Goal: Task Accomplishment & Management: Manage account settings

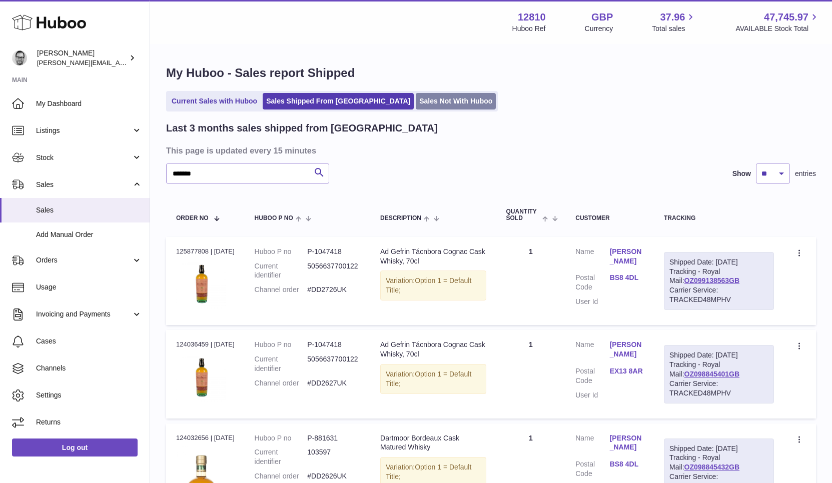
click at [416, 97] on link "Sales Not With Huboo" at bounding box center [456, 101] width 80 height 17
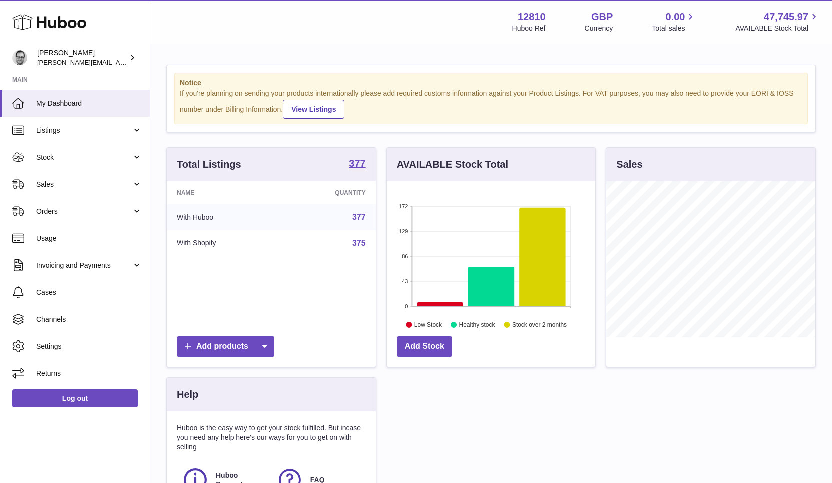
scroll to position [156, 209]
click at [57, 187] on span "Sales" at bounding box center [84, 185] width 96 height 10
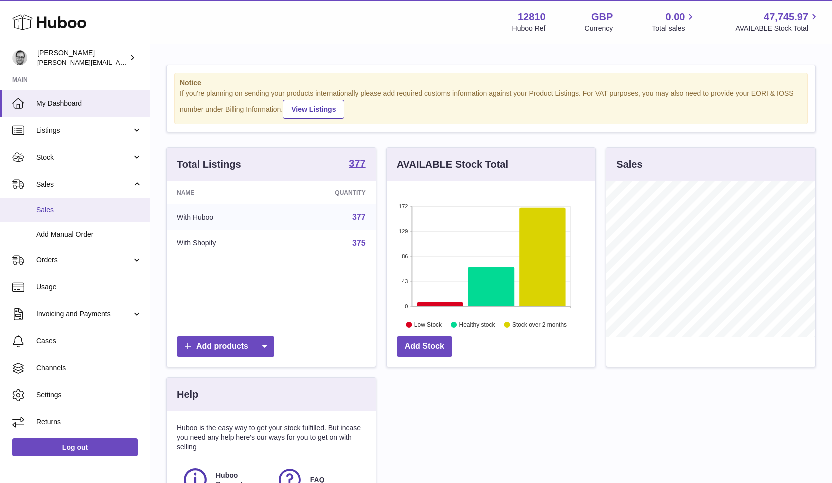
click at [58, 215] on span "Sales" at bounding box center [89, 211] width 106 height 10
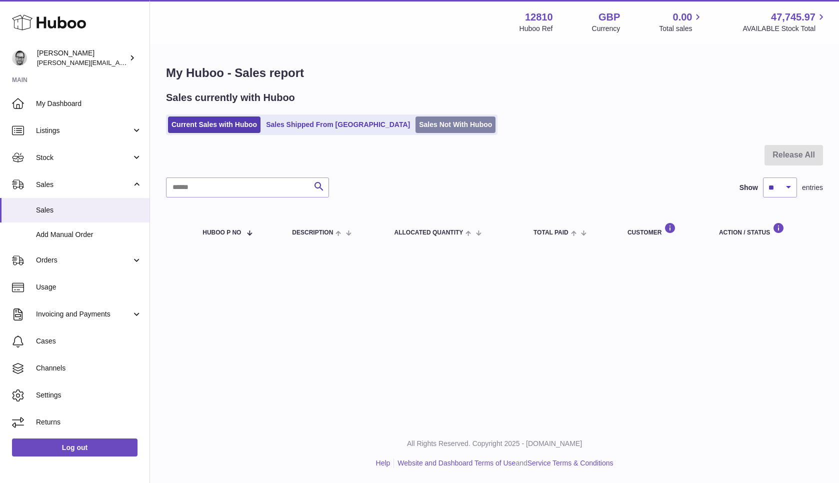
click at [416, 124] on link "Sales Not With Huboo" at bounding box center [456, 125] width 80 height 17
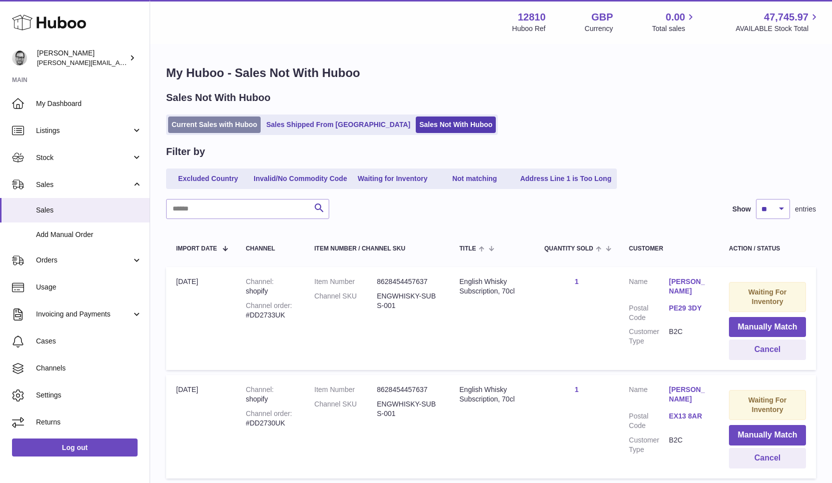
click at [221, 120] on link "Current Sales with Huboo" at bounding box center [214, 125] width 93 height 17
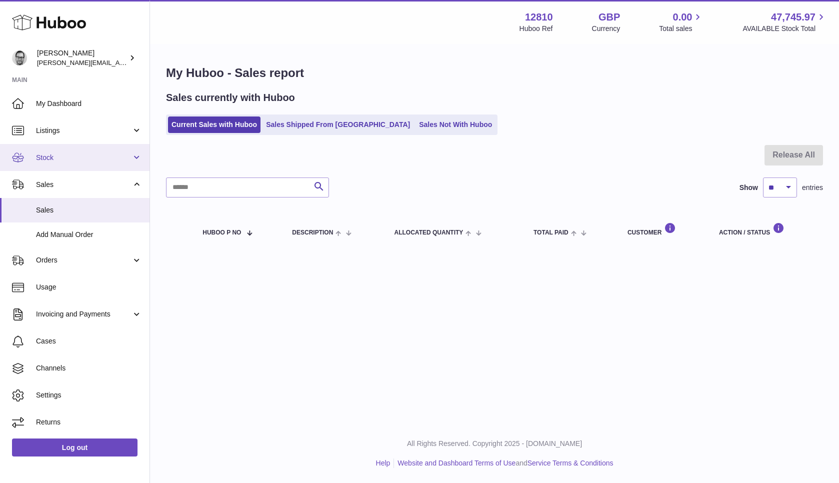
click at [58, 150] on link "Stock" at bounding box center [75, 157] width 150 height 27
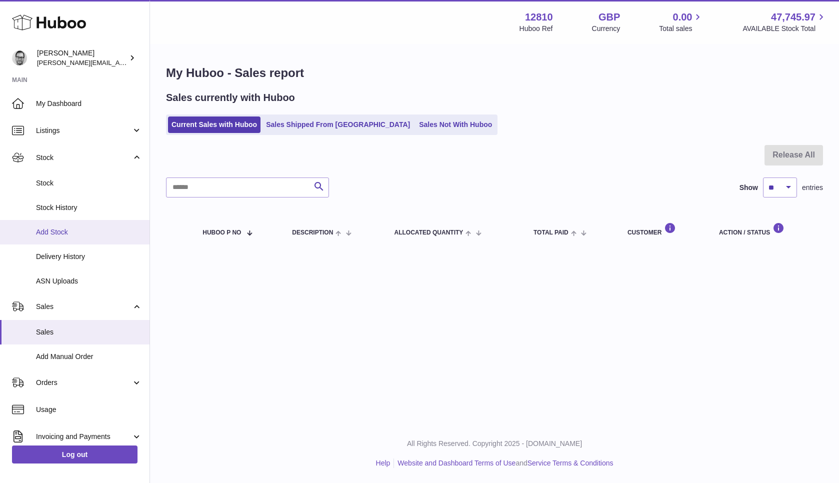
click at [53, 233] on span "Add Stock" at bounding box center [89, 233] width 106 height 10
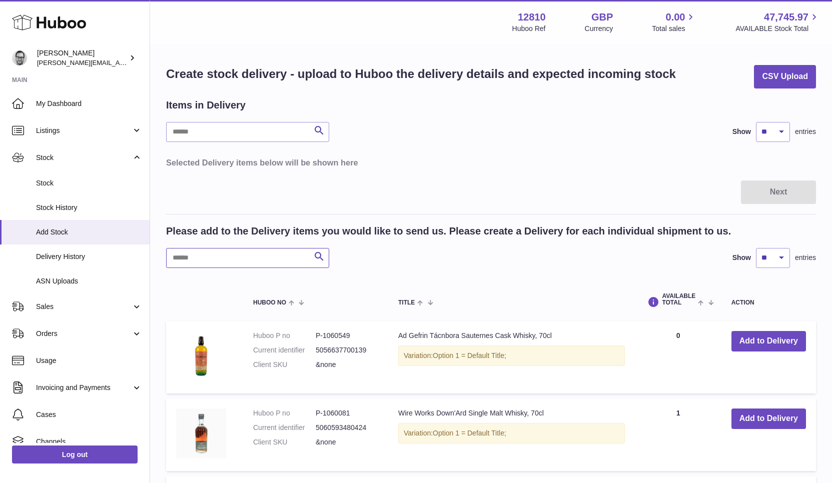
click at [236, 258] on input "text" at bounding box center [247, 258] width 163 height 20
type input "******"
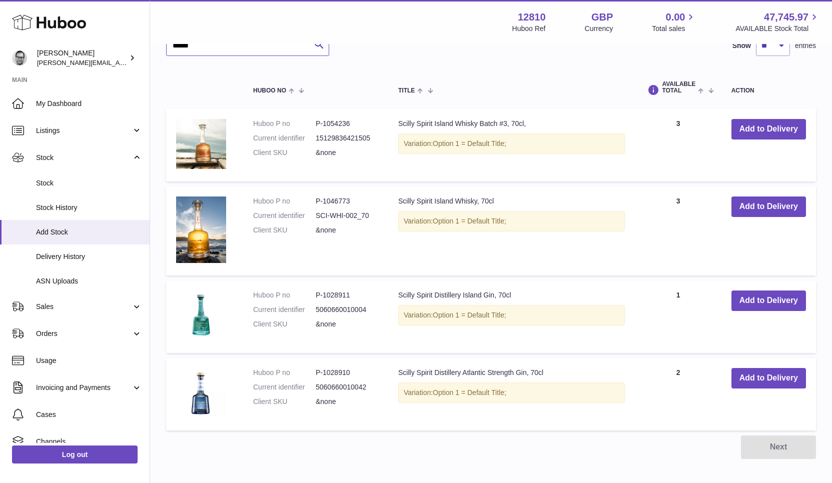
scroll to position [213, 0]
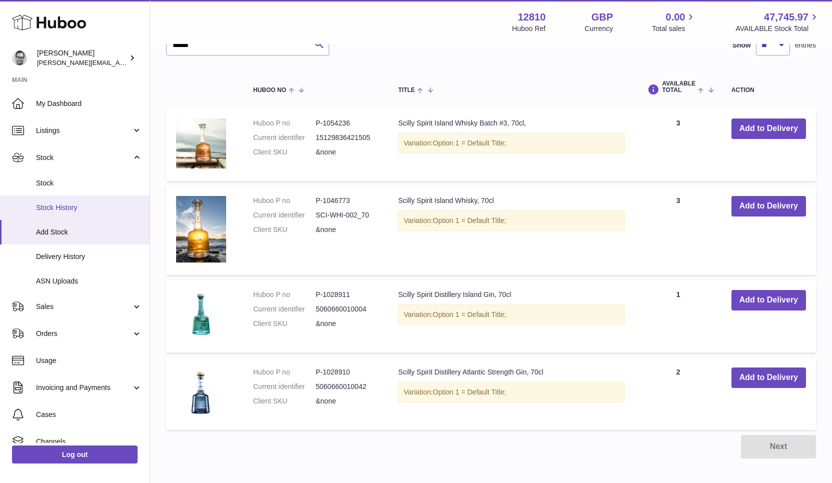
click at [50, 209] on span "Stock History" at bounding box center [89, 208] width 106 height 10
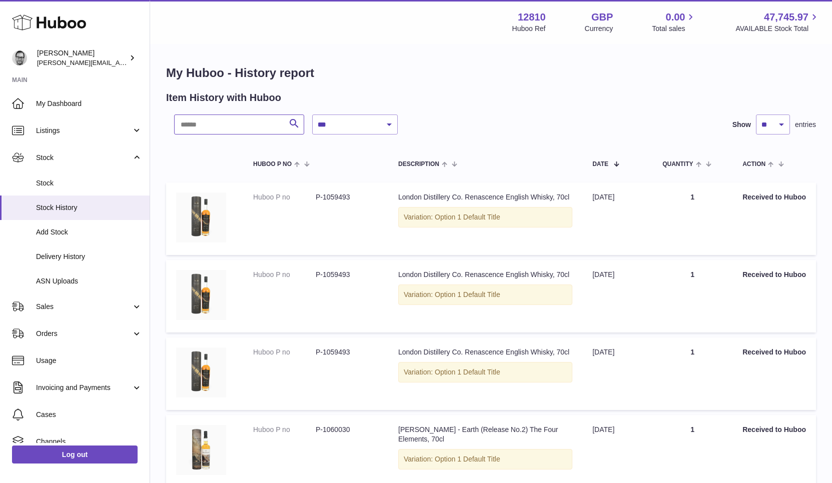
click at [211, 121] on input "text" at bounding box center [239, 125] width 130 height 20
type input "******"
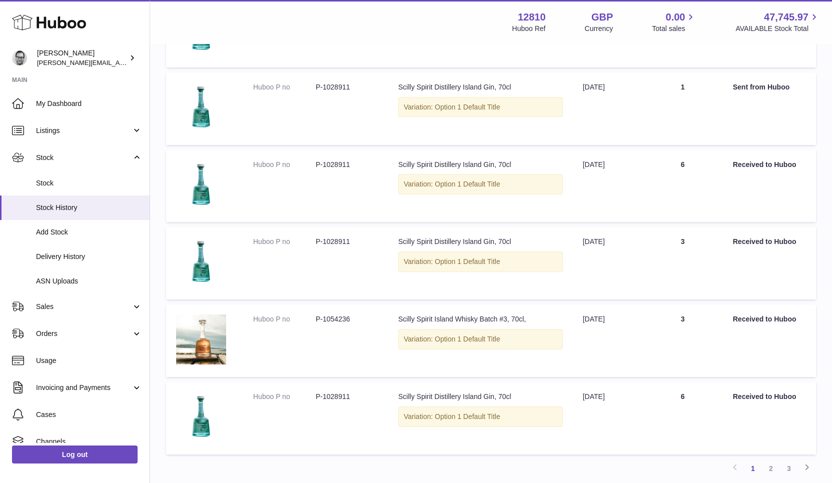
scroll to position [579, 0]
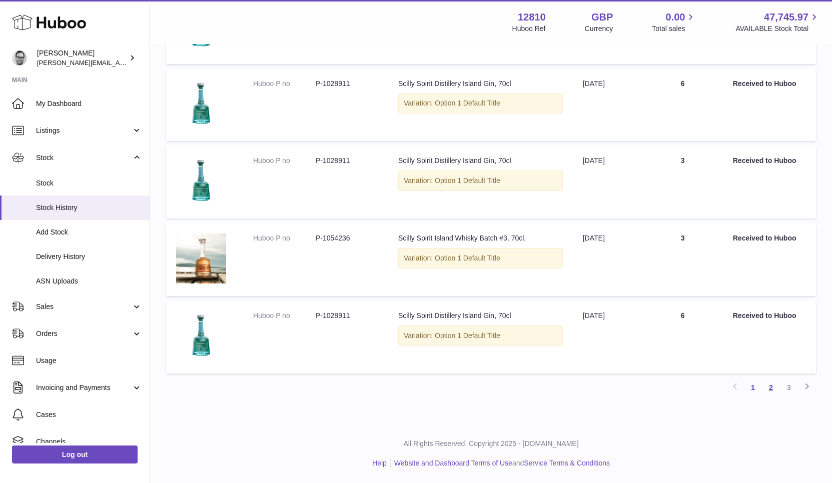
click at [766, 384] on link "2" at bounding box center [771, 388] width 18 height 18
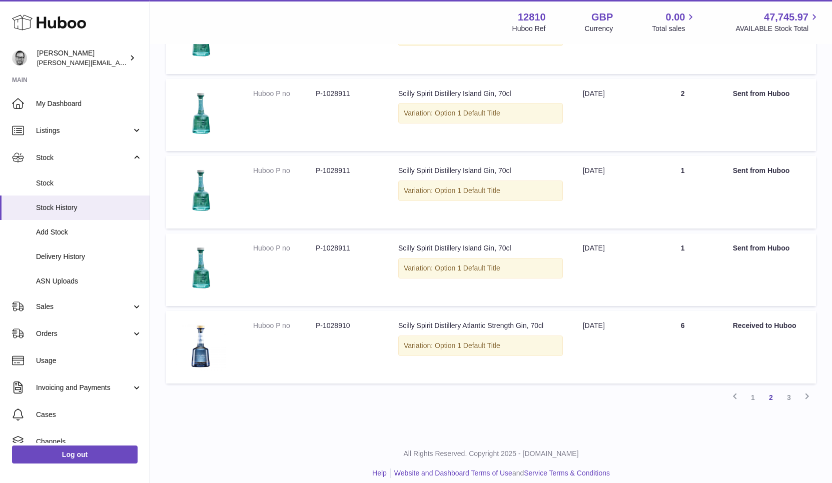
scroll to position [579, 0]
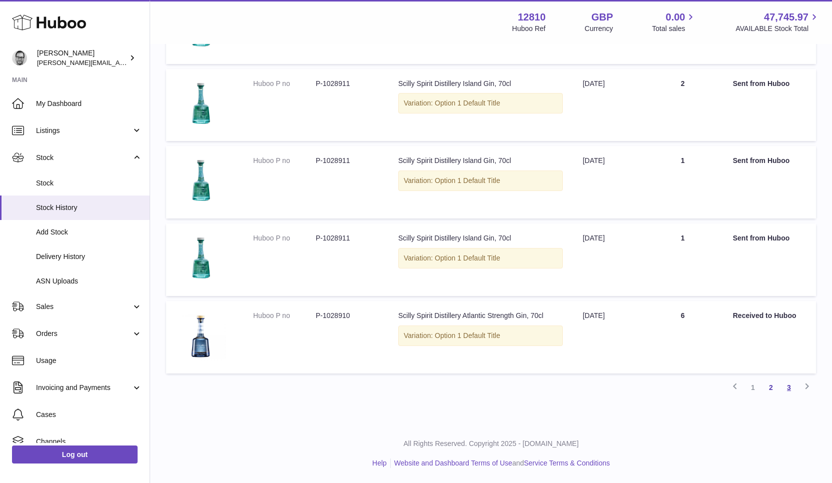
click at [789, 390] on link "3" at bounding box center [789, 388] width 18 height 18
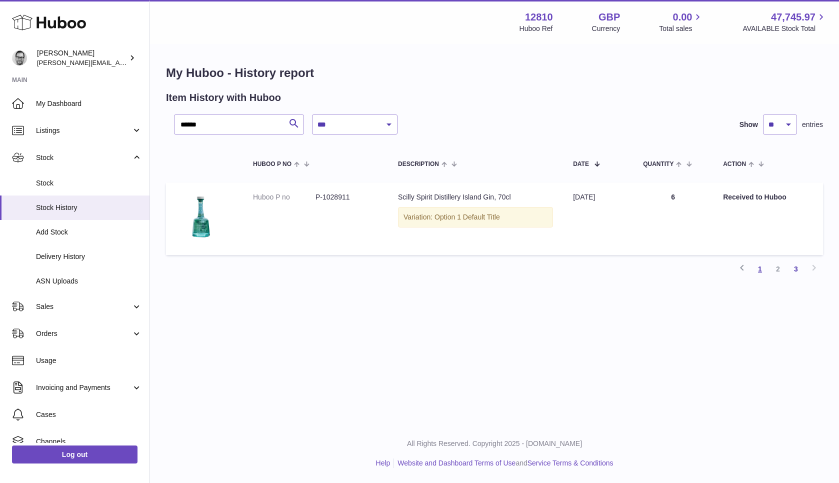
click at [761, 267] on link "1" at bounding box center [760, 269] width 18 height 18
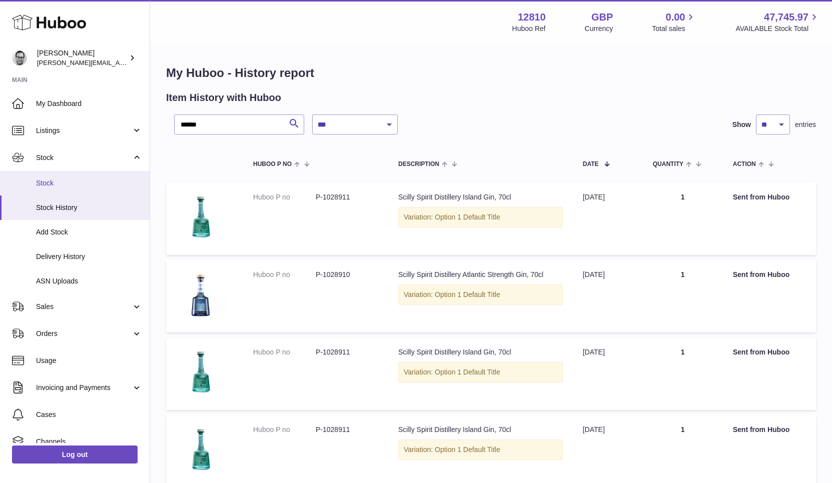
click at [54, 185] on span "Stock" at bounding box center [89, 184] width 106 height 10
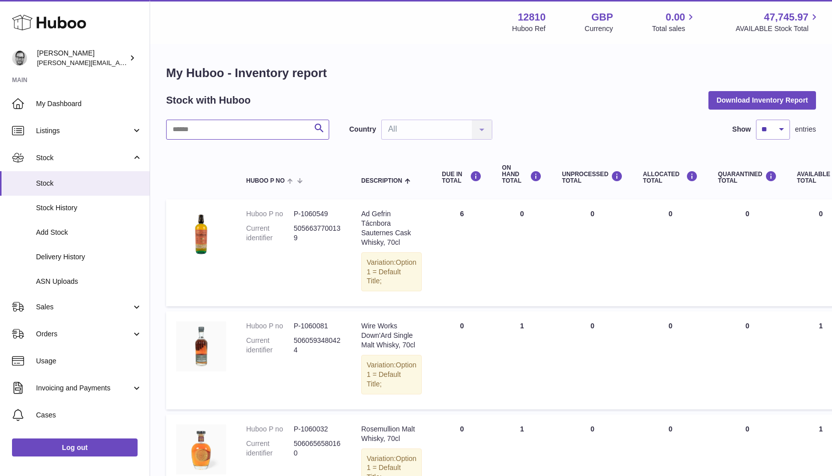
click at [213, 129] on input "text" at bounding box center [247, 130] width 163 height 20
type input "******"
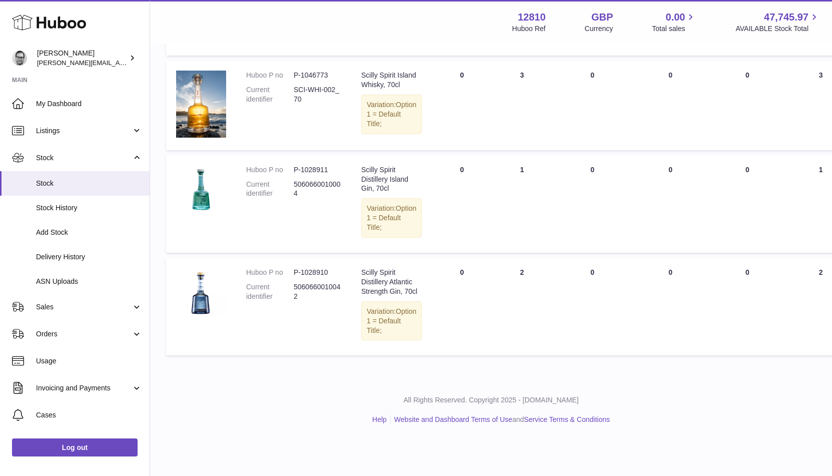
scroll to position [242, 0]
click at [44, 234] on span "Add Stock" at bounding box center [89, 233] width 106 height 10
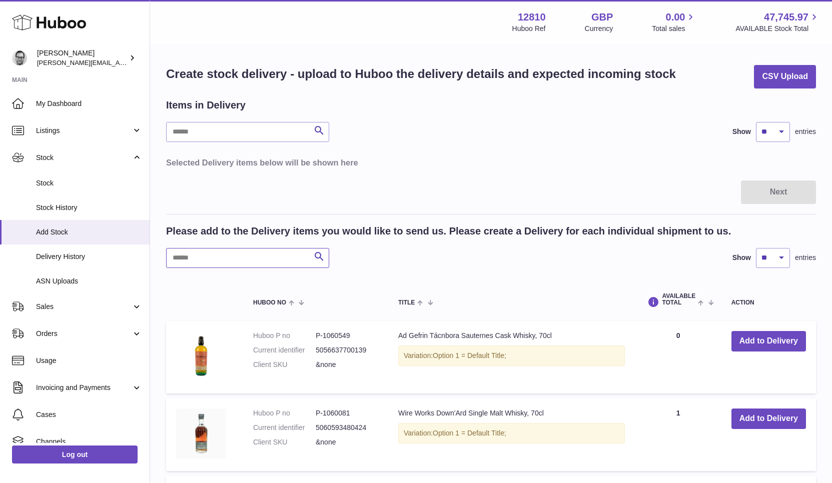
click at [250, 259] on input "text" at bounding box center [247, 258] width 163 height 20
type input "******"
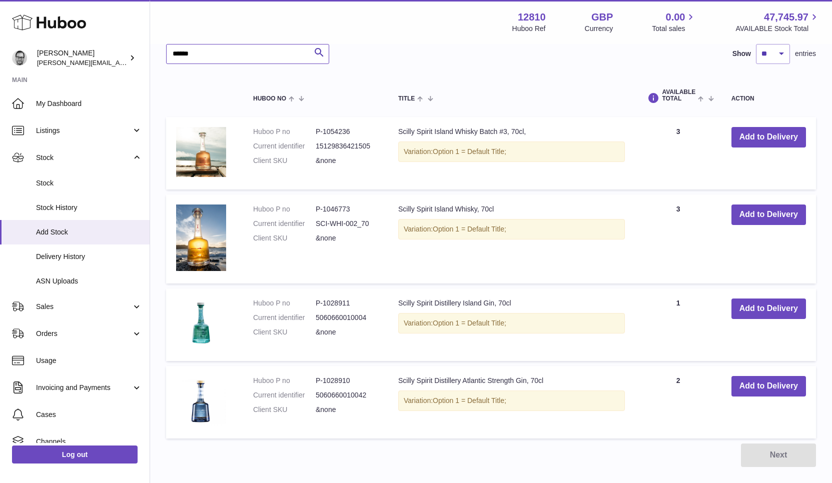
scroll to position [207, 0]
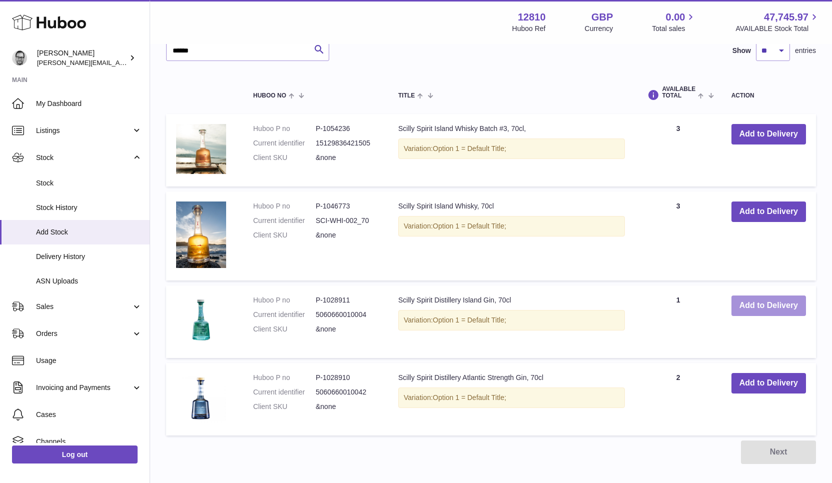
click at [773, 306] on button "Add to Delivery" at bounding box center [768, 306] width 75 height 21
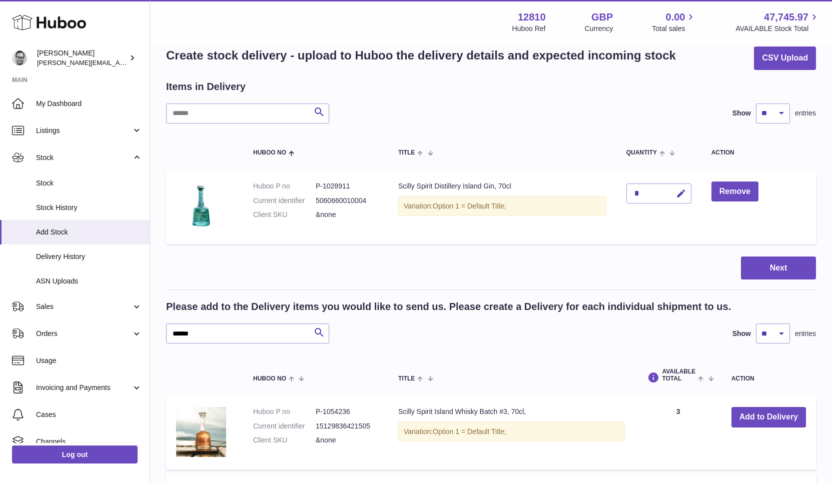
scroll to position [0, 0]
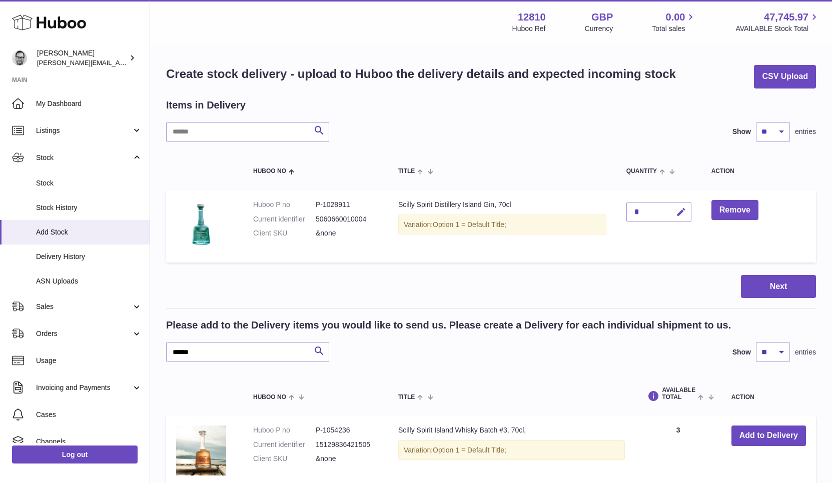
click at [681, 209] on icon "button" at bounding box center [681, 212] width 11 height 11
type input "**"
click at [688, 212] on button "submit" at bounding box center [679, 212] width 19 height 16
click at [778, 289] on button "Next" at bounding box center [778, 287] width 75 height 24
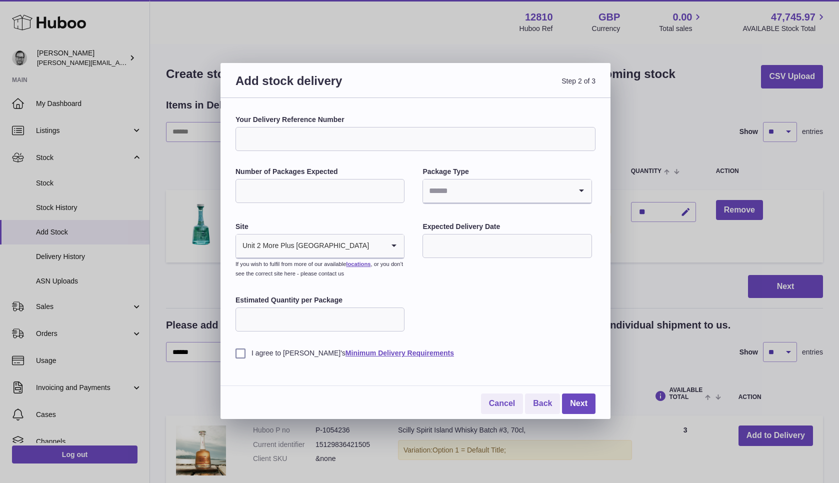
click at [300, 129] on input "Your Delivery Reference Number" at bounding box center [416, 139] width 360 height 24
type input "**********"
click at [299, 190] on input "Number of Packages Expected" at bounding box center [320, 191] width 169 height 24
type input "*"
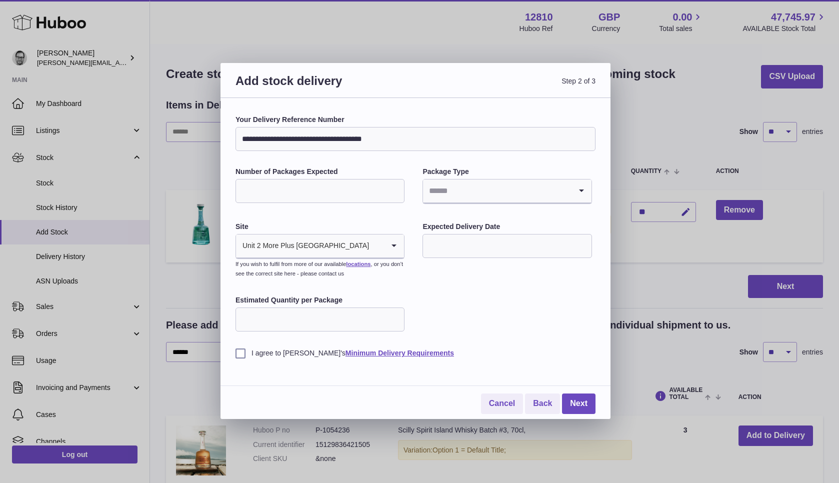
click at [527, 185] on input "Search for option" at bounding box center [497, 191] width 148 height 23
click at [520, 191] on input "Search for option" at bounding box center [497, 191] width 148 height 23
click at [444, 258] on li "Boxes" at bounding box center [507, 258] width 167 height 20
click at [450, 245] on input "text" at bounding box center [507, 246] width 169 height 24
click at [436, 368] on span "20" at bounding box center [439, 369] width 18 height 18
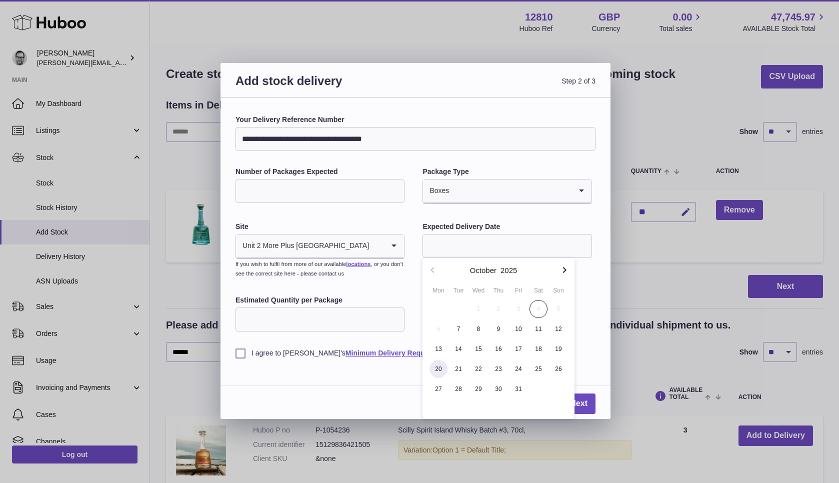
type input "**********"
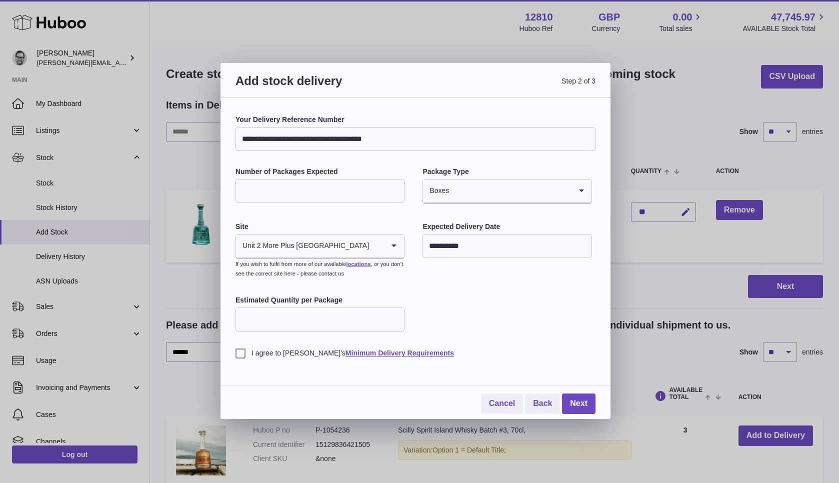
click at [290, 321] on input "Estimated Quantity per Package" at bounding box center [320, 320] width 169 height 24
type input "*"
click at [241, 354] on label "I agree to Huboo's Minimum Delivery Requirements" at bounding box center [416, 354] width 360 height 10
click at [578, 403] on link "Next" at bounding box center [579, 404] width 34 height 21
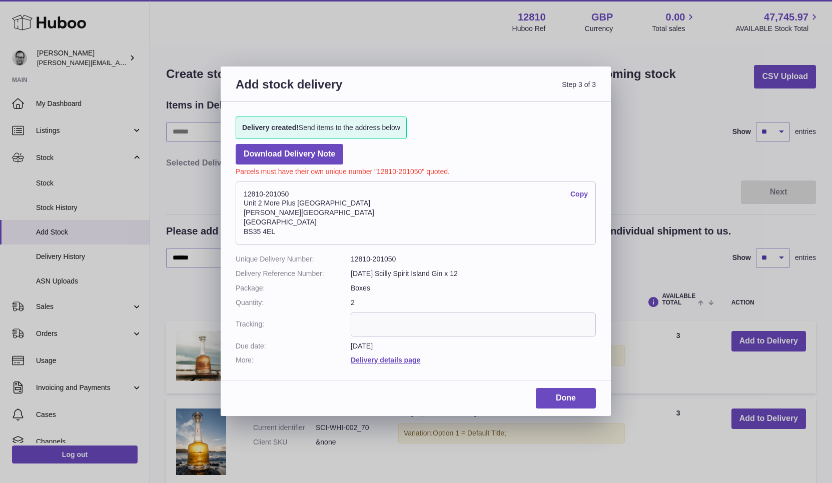
click at [383, 257] on dd "12810-201050" at bounding box center [473, 260] width 245 height 10
copy dd "201050"
click at [569, 395] on link "Done" at bounding box center [566, 398] width 60 height 21
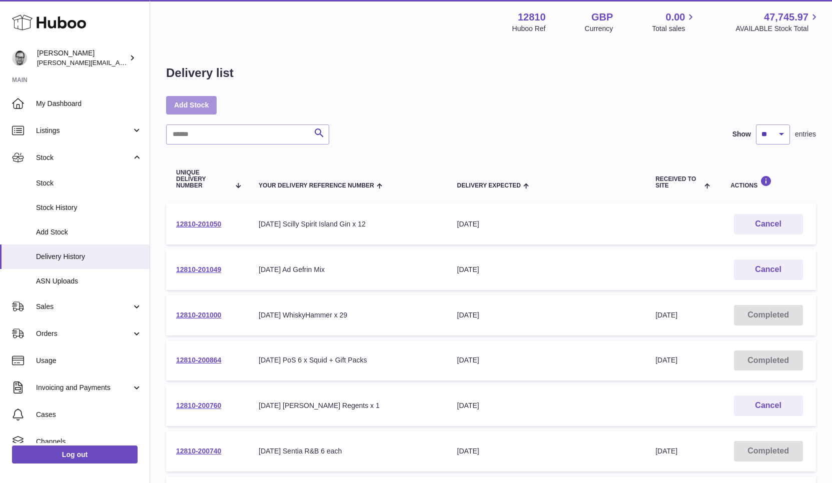
click at [184, 106] on link "Add Stock" at bounding box center [191, 105] width 51 height 18
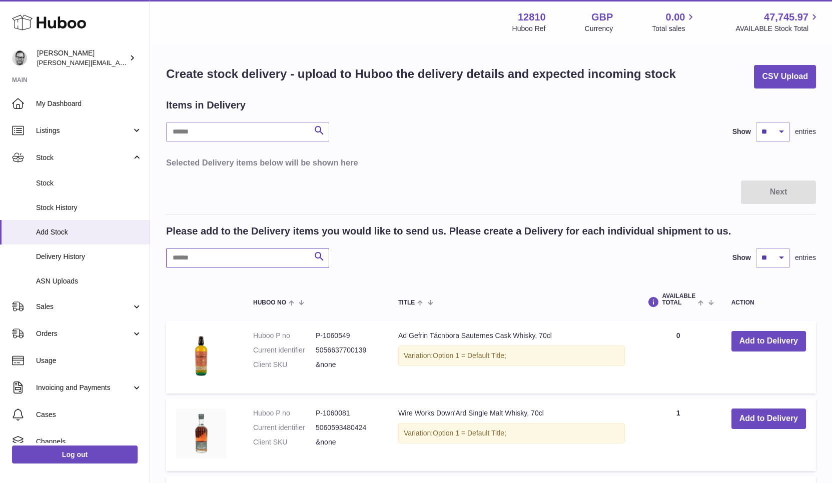
click at [249, 257] on input "text" at bounding box center [247, 258] width 163 height 20
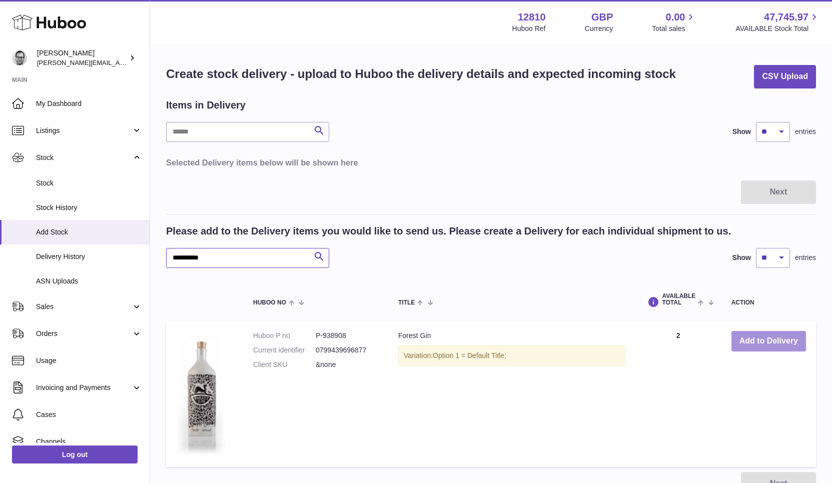
type input "**********"
click at [751, 339] on button "Add to Delivery" at bounding box center [768, 341] width 75 height 21
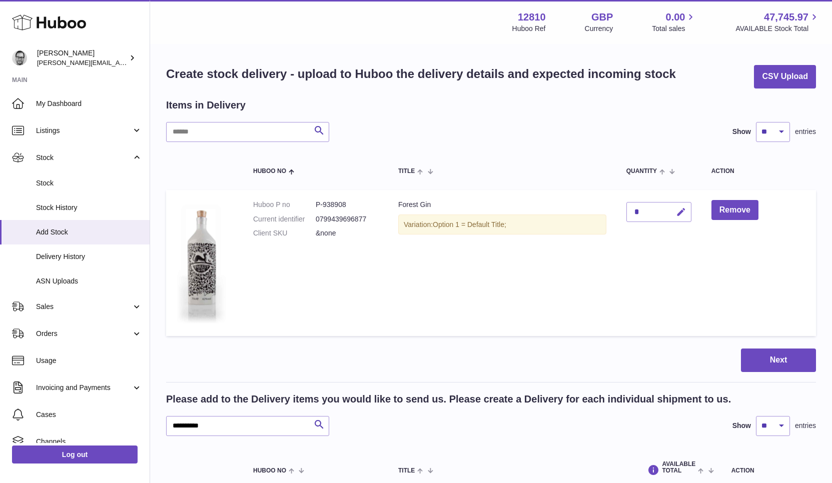
click at [677, 214] on icon "button" at bounding box center [681, 212] width 11 height 11
type input "**"
click at [683, 213] on icon "submit" at bounding box center [681, 212] width 9 height 9
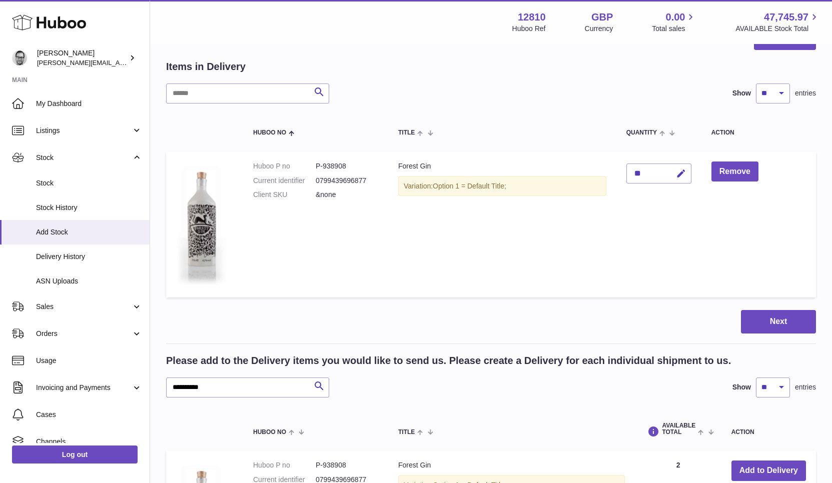
scroll to position [21, 0]
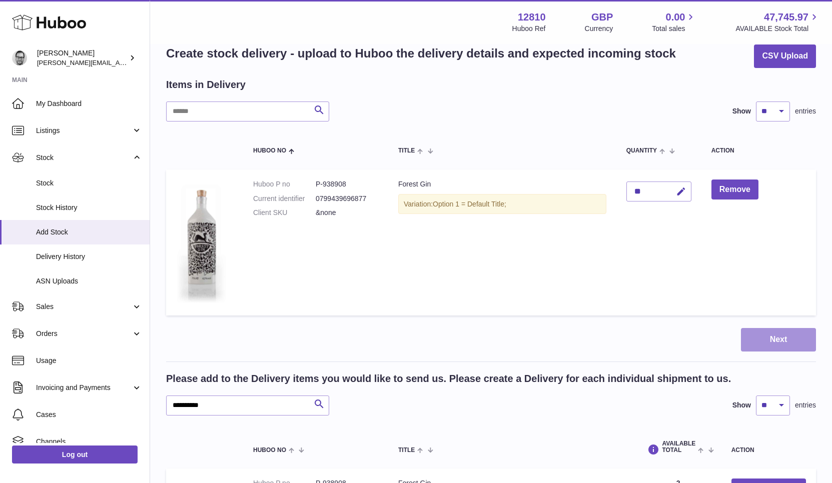
click at [784, 340] on button "Next" at bounding box center [778, 340] width 75 height 24
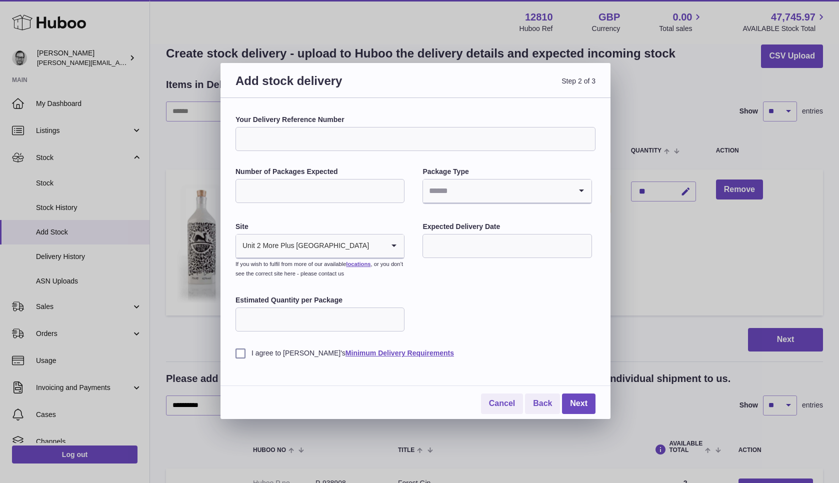
click at [294, 133] on input "Your Delivery Reference Number" at bounding box center [416, 139] width 360 height 24
type input "**********"
click at [318, 191] on input "Number of Packages Expected" at bounding box center [320, 191] width 169 height 24
type input "*"
click at [465, 189] on input "Search for option" at bounding box center [497, 191] width 148 height 23
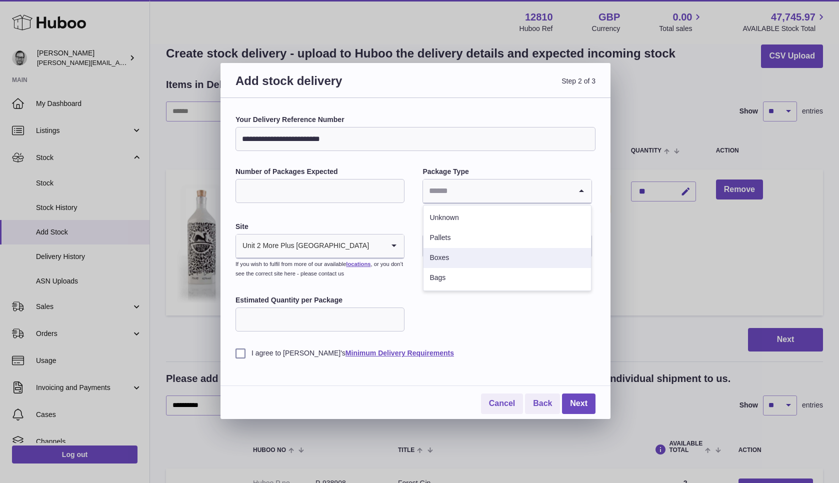
click at [444, 260] on li "Boxes" at bounding box center [507, 258] width 167 height 20
click at [455, 245] on input "text" at bounding box center [507, 246] width 169 height 24
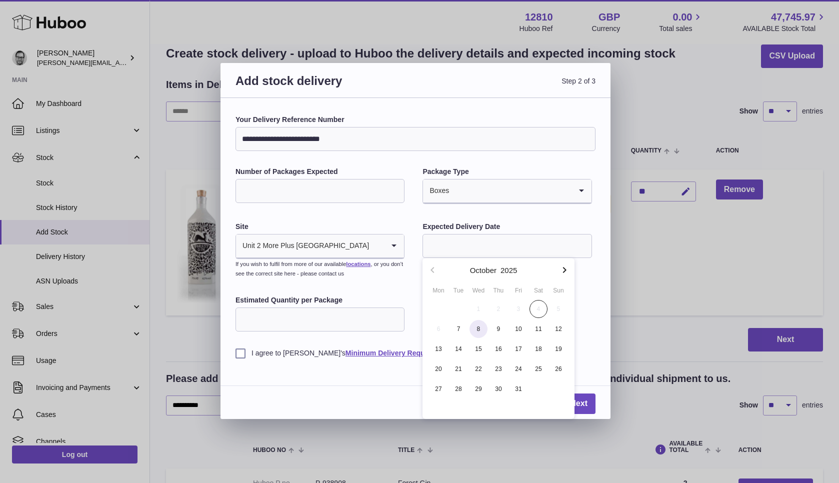
click at [478, 328] on span "8" at bounding box center [479, 329] width 18 height 18
type input "**********"
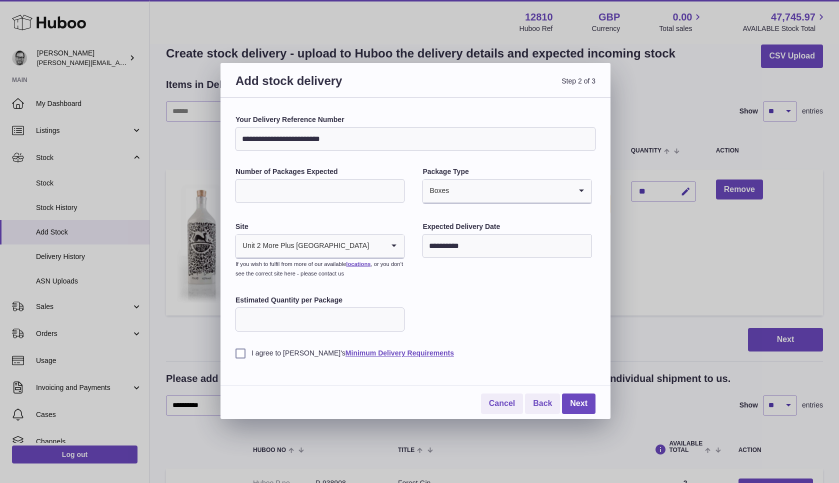
click at [268, 318] on input "Estimated Quantity per Package" at bounding box center [320, 320] width 169 height 24
type input "*"
click at [242, 350] on label "I agree to Huboo's Minimum Delivery Requirements" at bounding box center [416, 354] width 360 height 10
click at [577, 399] on link "Next" at bounding box center [579, 404] width 34 height 21
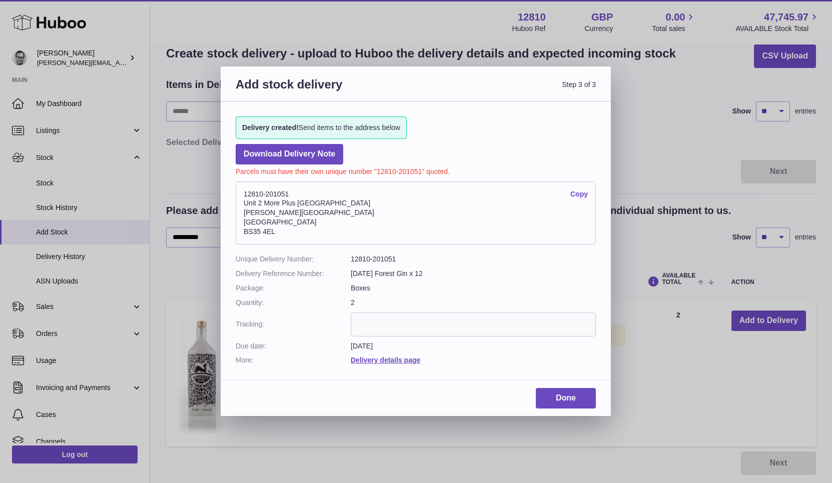
click at [386, 262] on dd "12810-201051" at bounding box center [473, 260] width 245 height 10
copy dd "201051"
click at [583, 402] on link "Done" at bounding box center [566, 398] width 60 height 21
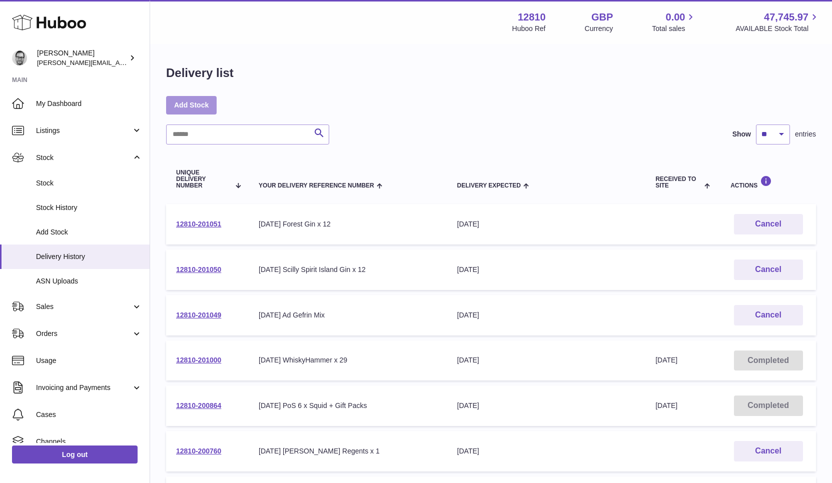
click at [203, 103] on link "Add Stock" at bounding box center [191, 105] width 51 height 18
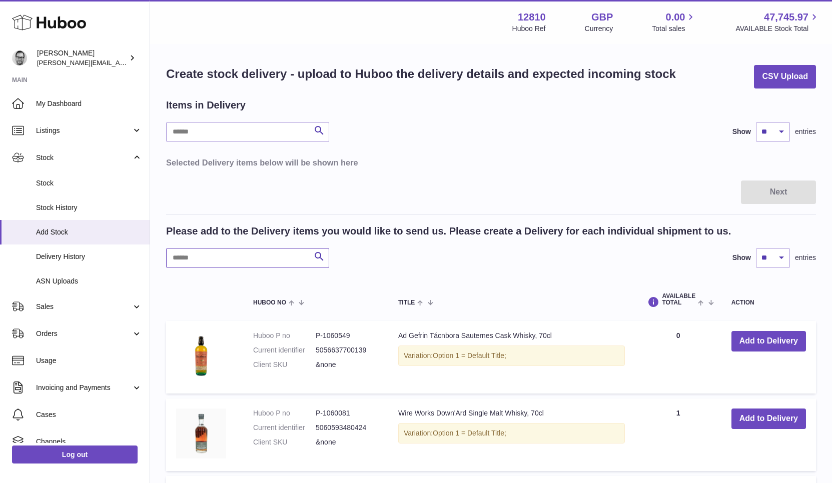
click at [217, 257] on input "text" at bounding box center [247, 258] width 163 height 20
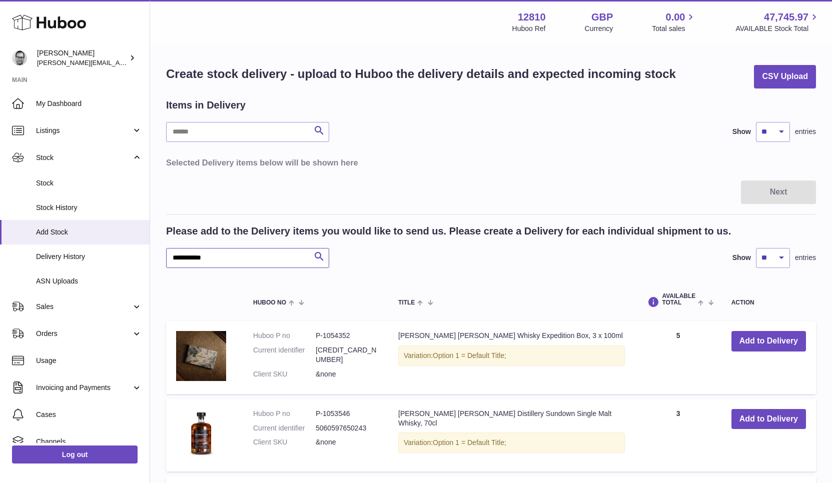
type input "**********"
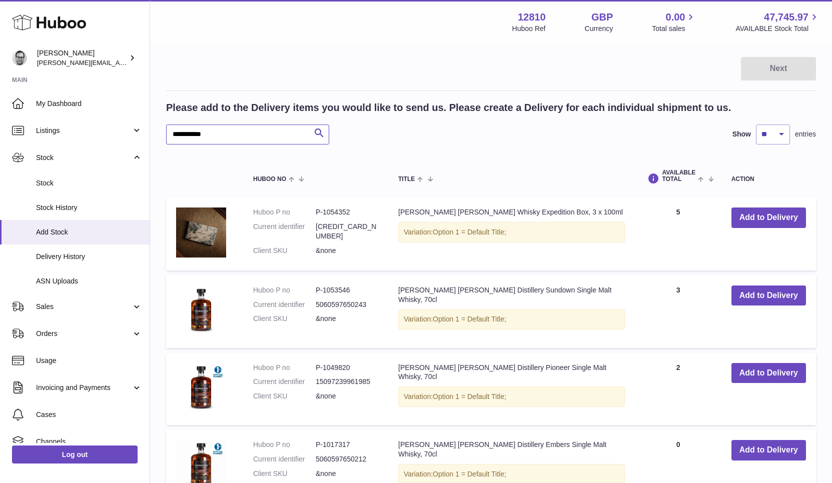
scroll to position [125, 0]
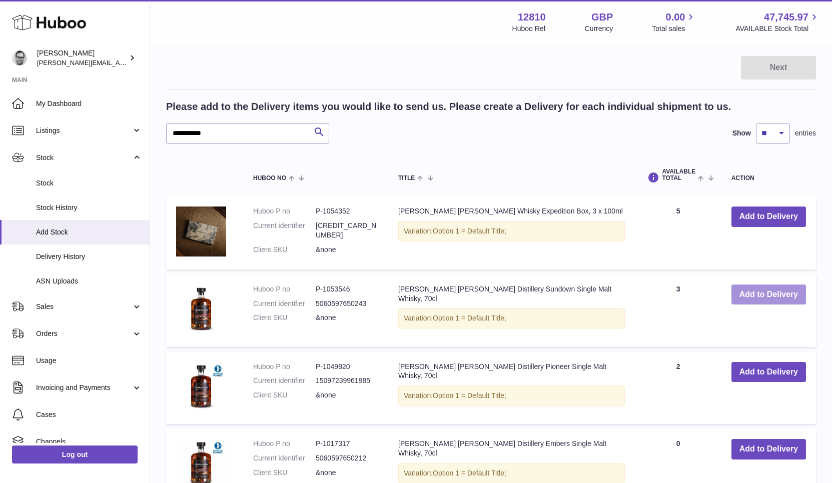
click at [781, 293] on button "Add to Delivery" at bounding box center [768, 295] width 75 height 21
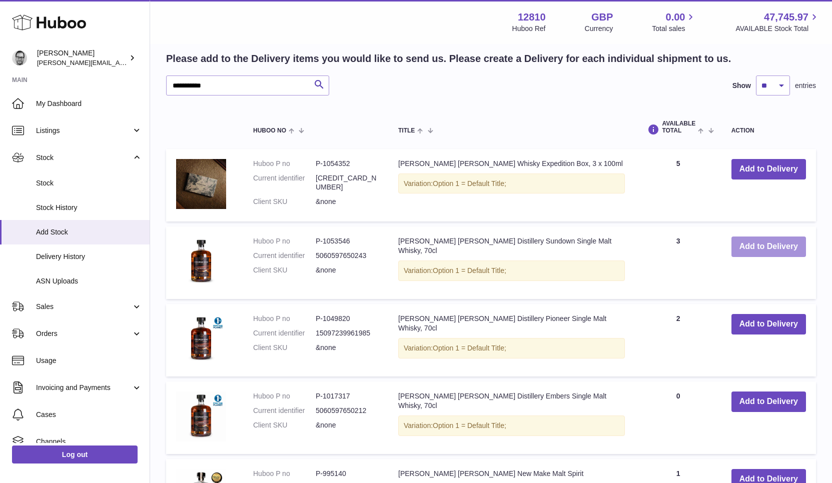
scroll to position [267, 0]
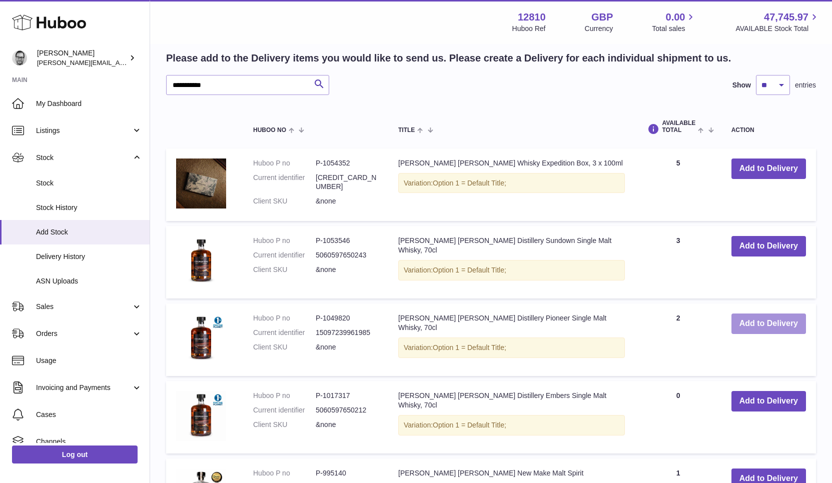
click at [763, 325] on button "Add to Delivery" at bounding box center [768, 324] width 75 height 21
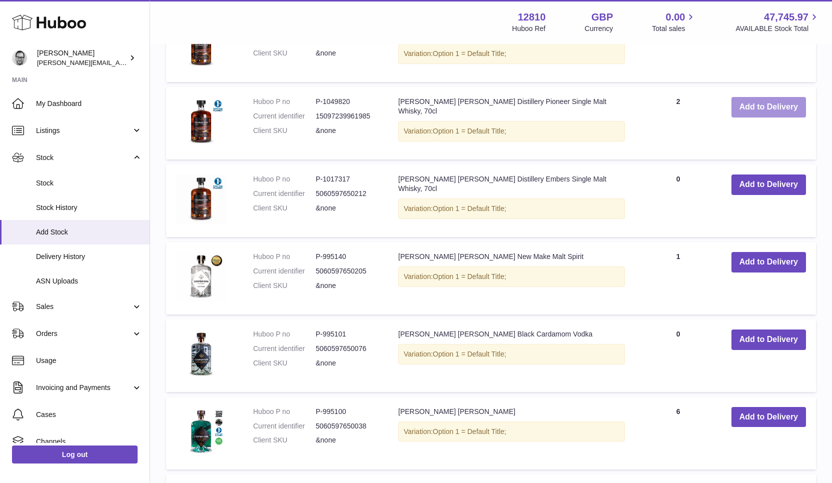
scroll to position [586, 0]
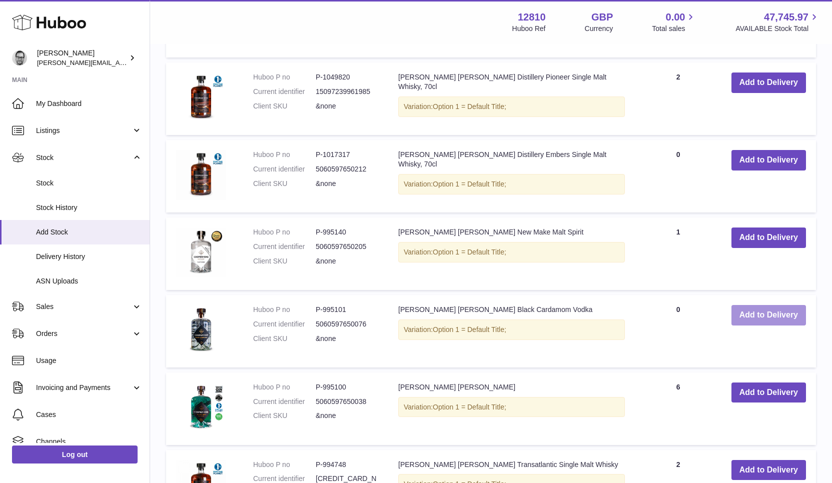
click at [775, 315] on button "Add to Delivery" at bounding box center [768, 315] width 75 height 21
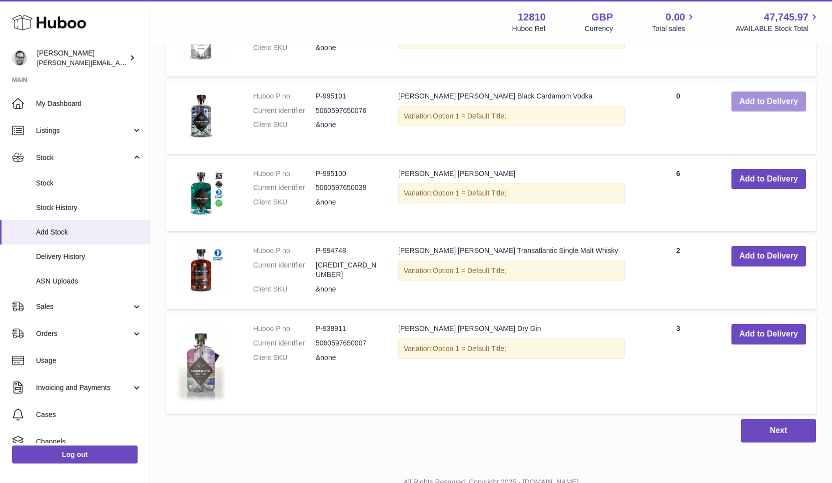
scroll to position [904, 0]
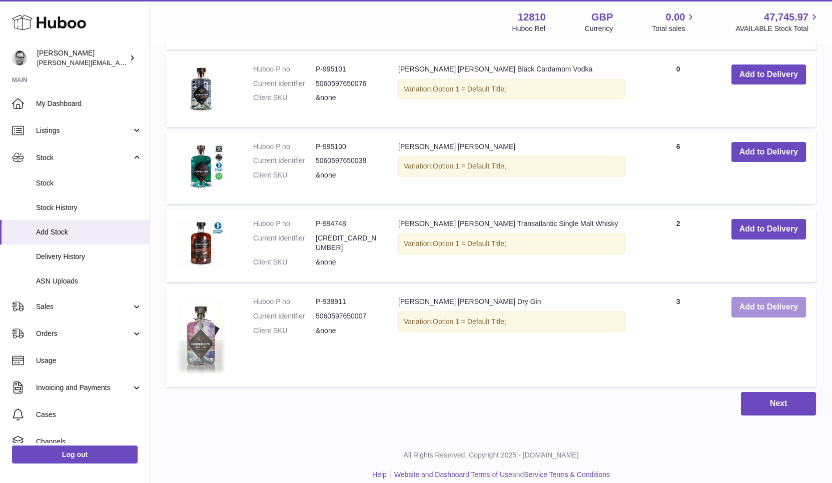
click at [754, 303] on button "Add to Delivery" at bounding box center [768, 307] width 75 height 21
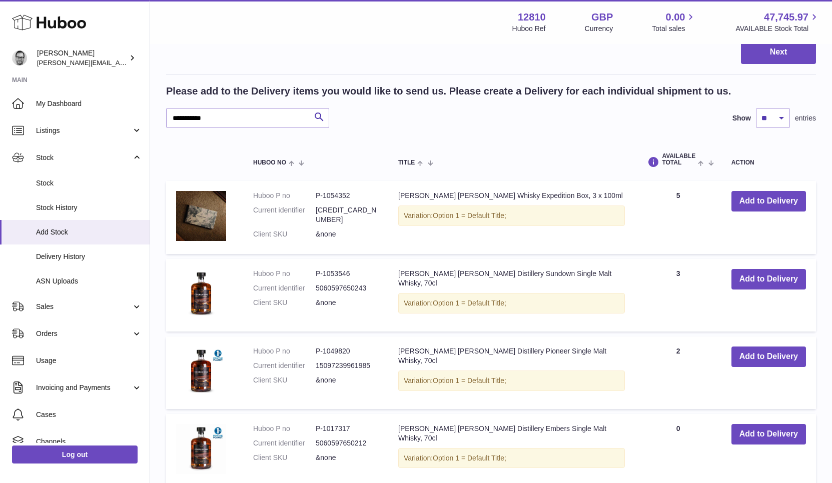
scroll to position [0, 0]
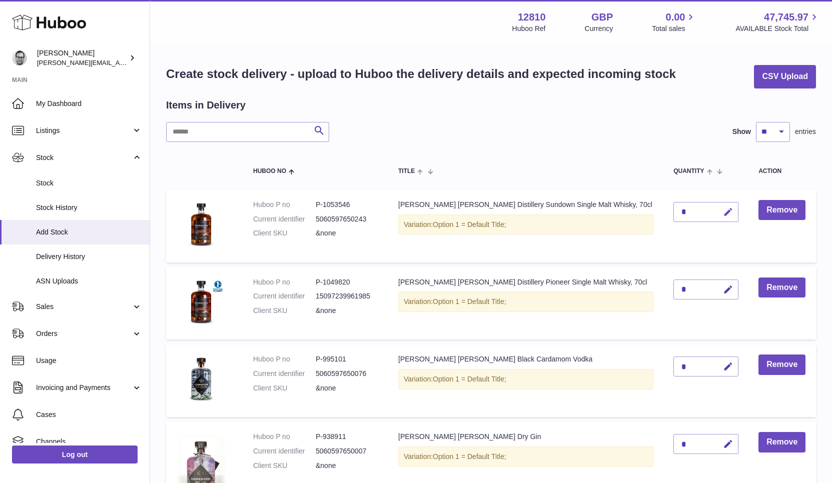
click at [723, 210] on icon "button" at bounding box center [728, 212] width 11 height 11
drag, startPoint x: 671, startPoint y: 210, endPoint x: 617, endPoint y: 210, distance: 54.0
click at [617, 210] on tr "Huboo P no P-1053546 Current identifier 5060597650243 Client SKU &none Cooper K…" at bounding box center [491, 226] width 650 height 73
type input "*"
click at [724, 209] on icon "submit" at bounding box center [728, 212] width 9 height 9
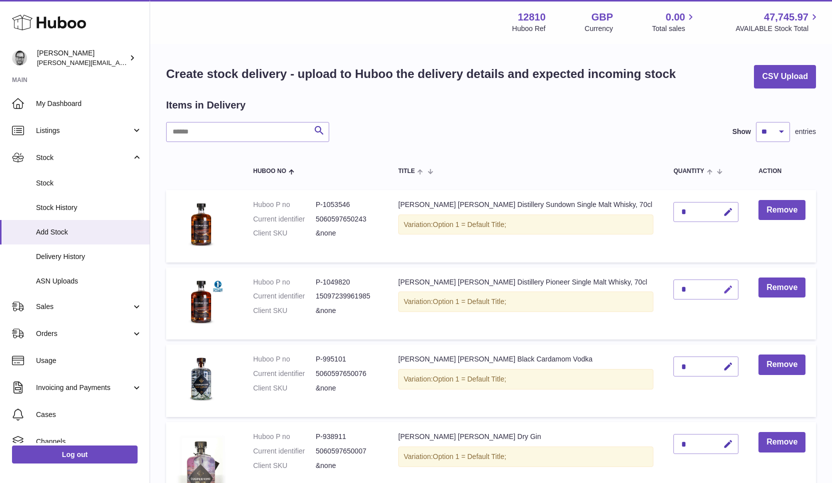
click at [723, 287] on icon "button" at bounding box center [728, 290] width 11 height 11
drag, startPoint x: 671, startPoint y: 288, endPoint x: 638, endPoint y: 289, distance: 33.0
click at [639, 289] on tr "Huboo P no P-1049820 Current identifier 15097239961985 Client SKU &none Cooper …" at bounding box center [491, 304] width 650 height 73
type input "*"
click at [724, 286] on icon "submit" at bounding box center [728, 289] width 9 height 9
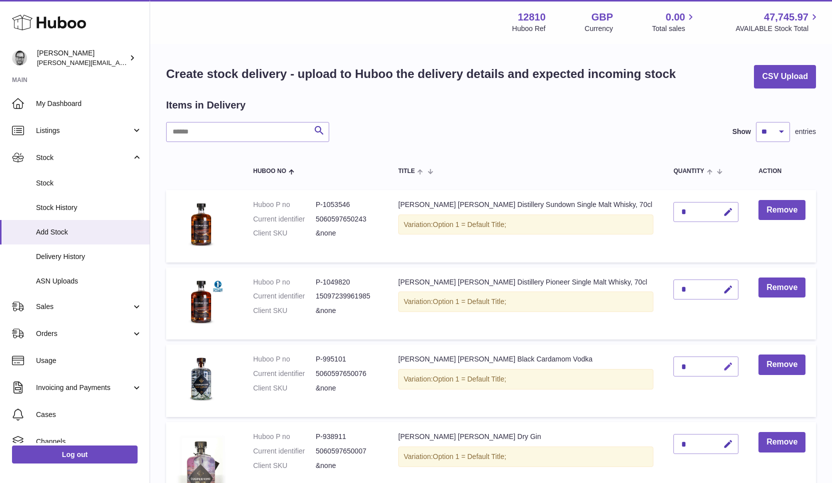
click at [723, 363] on icon "button" at bounding box center [728, 367] width 11 height 11
drag, startPoint x: 667, startPoint y: 364, endPoint x: 652, endPoint y: 364, distance: 15.5
click at [673, 364] on input "*" at bounding box center [705, 367] width 65 height 20
type input "*"
click at [724, 363] on icon "submit" at bounding box center [728, 366] width 9 height 9
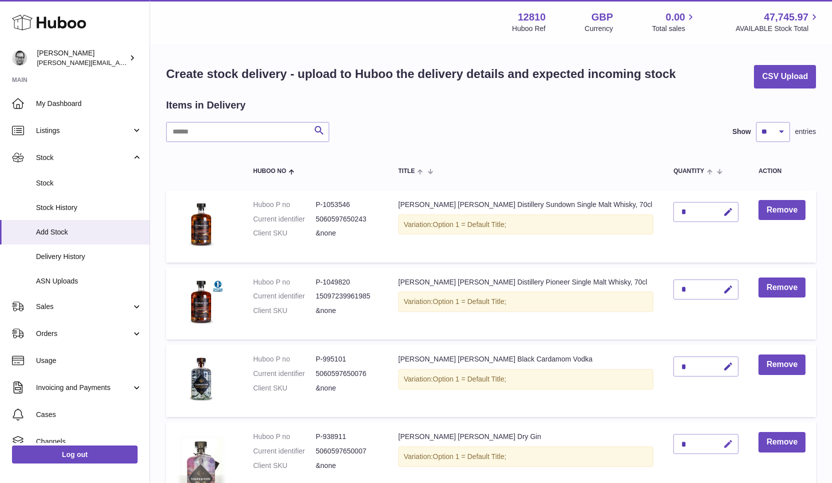
click at [723, 440] on icon "button" at bounding box center [728, 444] width 11 height 11
drag, startPoint x: 671, startPoint y: 442, endPoint x: 647, endPoint y: 443, distance: 24.0
click at [663, 443] on td "*" at bounding box center [705, 472] width 85 height 100
type input "*"
click at [612, 433] on td "Cooper King Dry Gin Variation: Option 1 = Default Title;" at bounding box center [525, 472] width 275 height 100
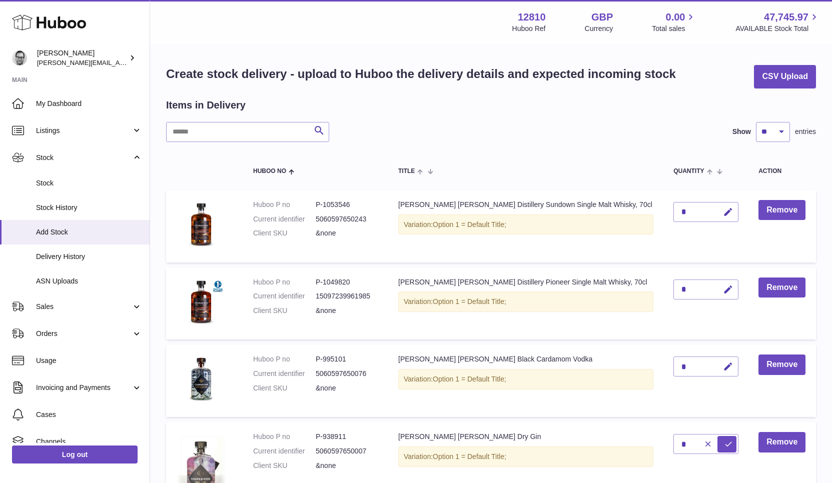
click at [624, 263] on table "Huboo no Title Quantity Action Huboo P no P-1053546 Current identifier 50605976…" at bounding box center [491, 339] width 650 height 375
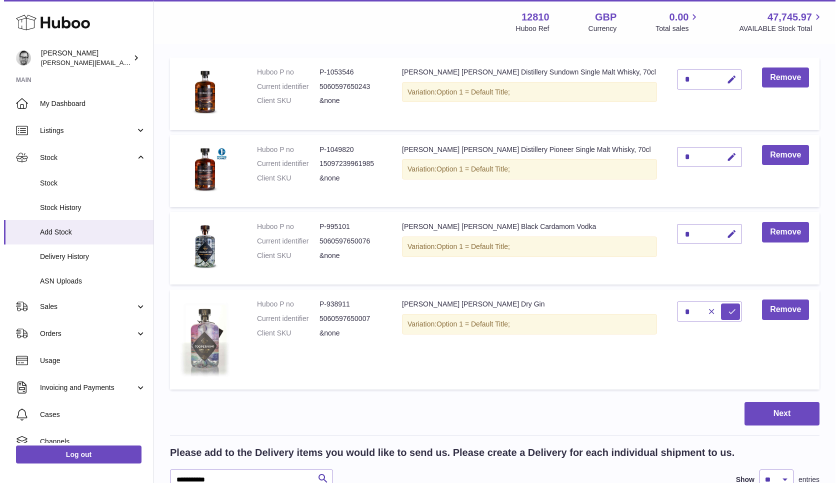
scroll to position [161, 0]
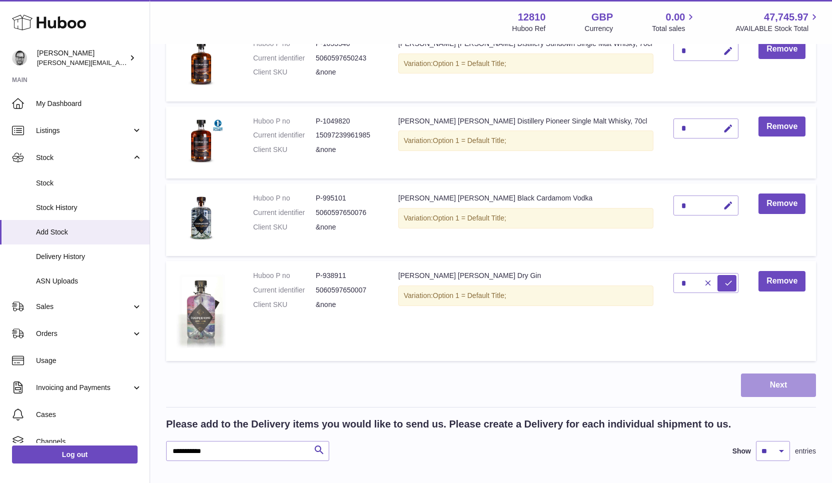
click at [782, 388] on button "Next" at bounding box center [778, 386] width 75 height 24
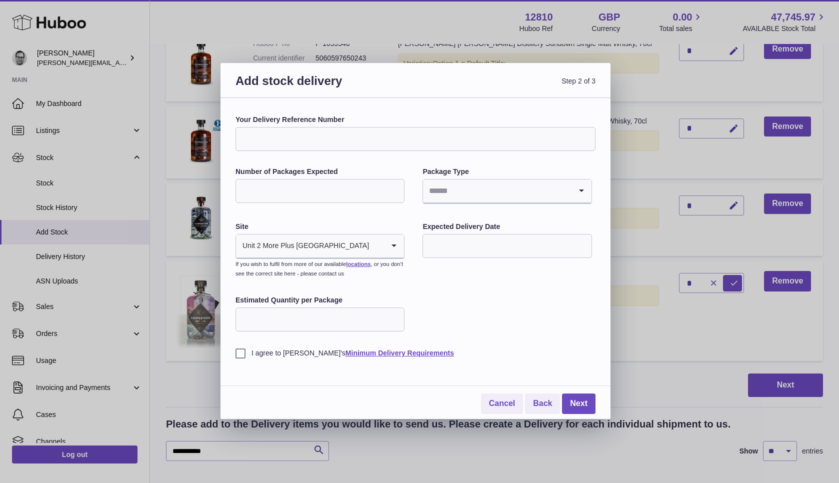
click at [364, 144] on input "Your Delivery Reference Number" at bounding box center [416, 139] width 360 height 24
click at [295, 136] on input "**********" at bounding box center [416, 139] width 360 height 24
type input "**********"
click at [324, 191] on input "Number of Packages Expected" at bounding box center [320, 191] width 169 height 24
type input "*"
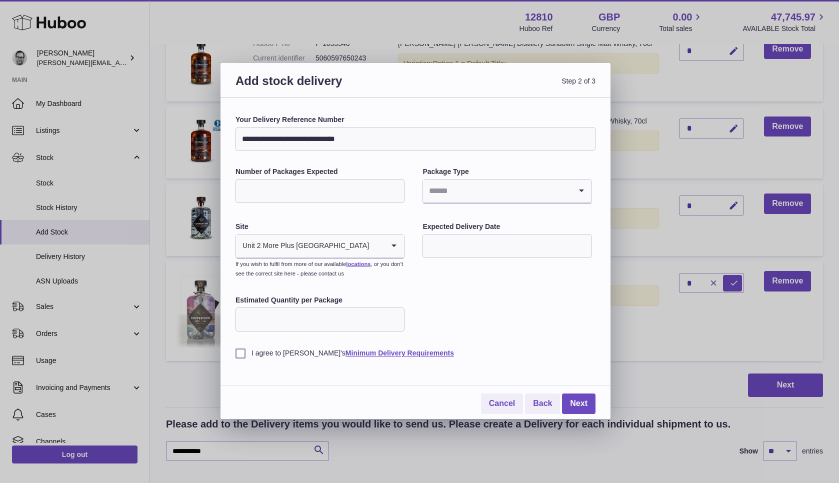
type input "*"
click at [481, 183] on input "Search for option" at bounding box center [497, 191] width 148 height 23
click at [445, 256] on li "Boxes" at bounding box center [507, 258] width 167 height 20
click at [456, 245] on input "text" at bounding box center [507, 246] width 169 height 24
click at [497, 327] on span "9" at bounding box center [499, 329] width 18 height 18
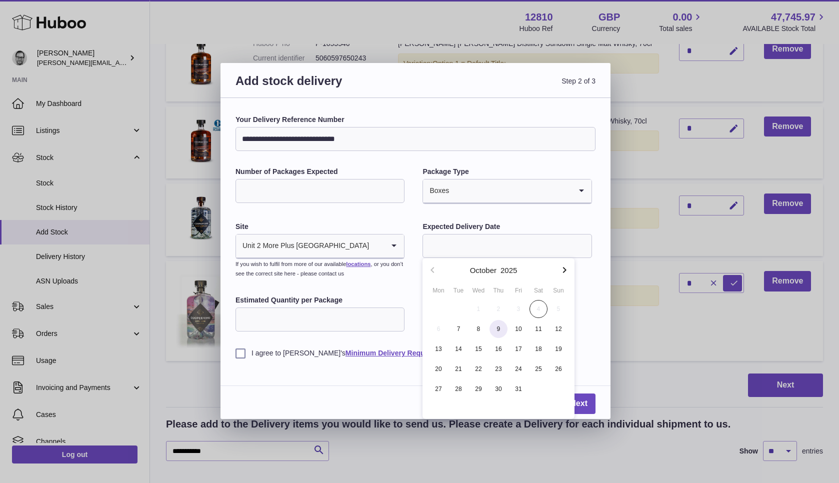
type input "**********"
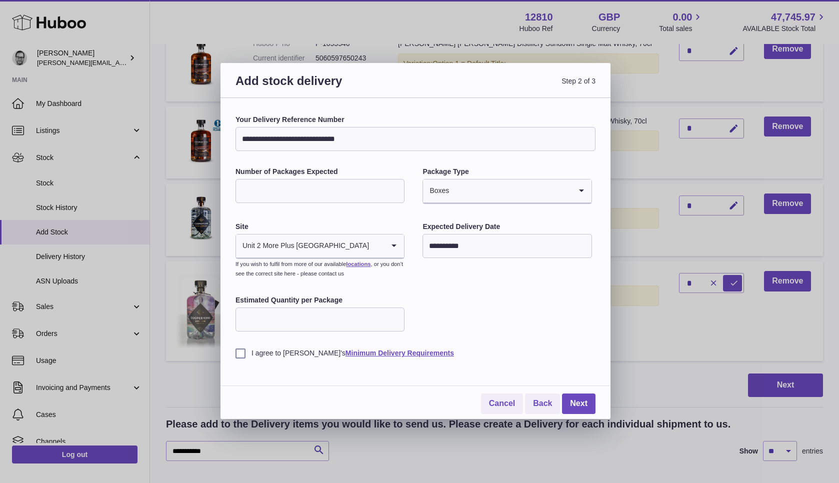
click at [334, 325] on input "Estimated Quantity per Package" at bounding box center [320, 320] width 169 height 24
type input "*"
click at [242, 353] on label "I agree to Huboo's Minimum Delivery Requirements" at bounding box center [416, 354] width 360 height 10
click at [580, 400] on link "Next" at bounding box center [579, 404] width 34 height 21
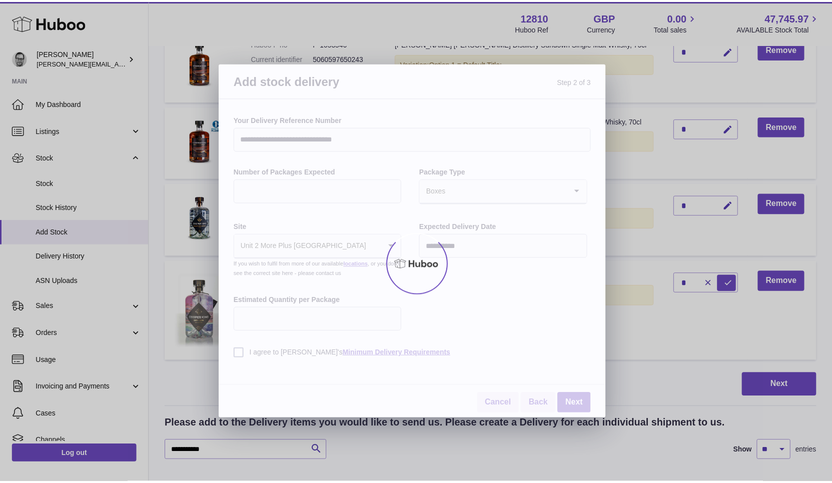
scroll to position [128, 0]
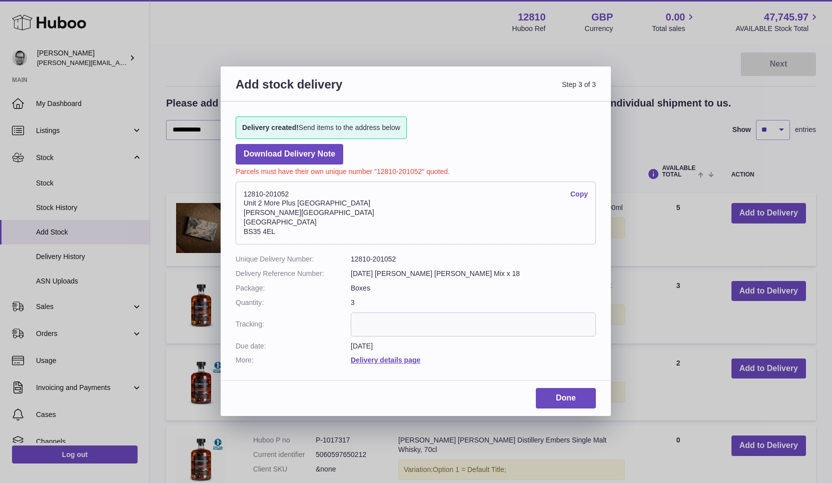
click at [388, 257] on dd "12810-201052" at bounding box center [473, 260] width 245 height 10
copy dd "201052"
click at [564, 394] on link "Done" at bounding box center [566, 398] width 60 height 21
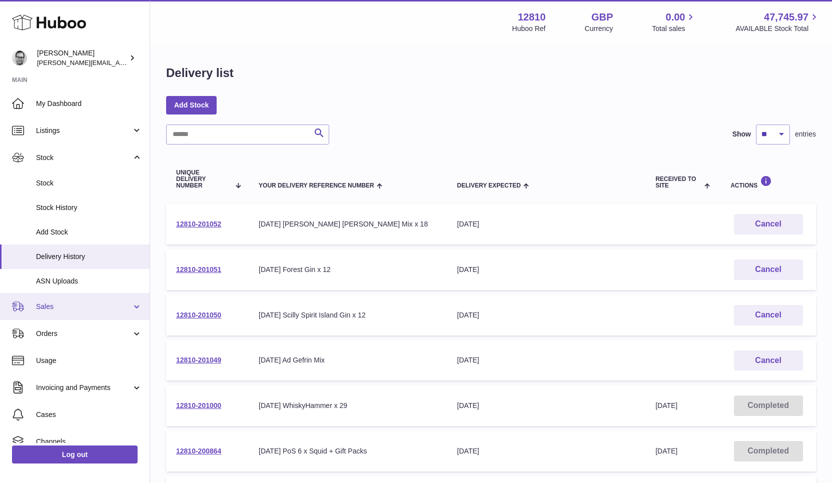
click at [48, 306] on span "Sales" at bounding box center [84, 307] width 96 height 10
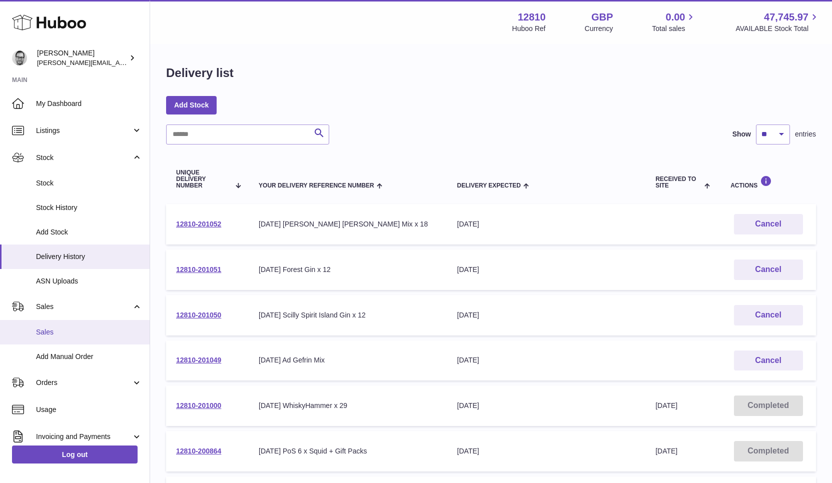
click at [52, 331] on span "Sales" at bounding box center [89, 333] width 106 height 10
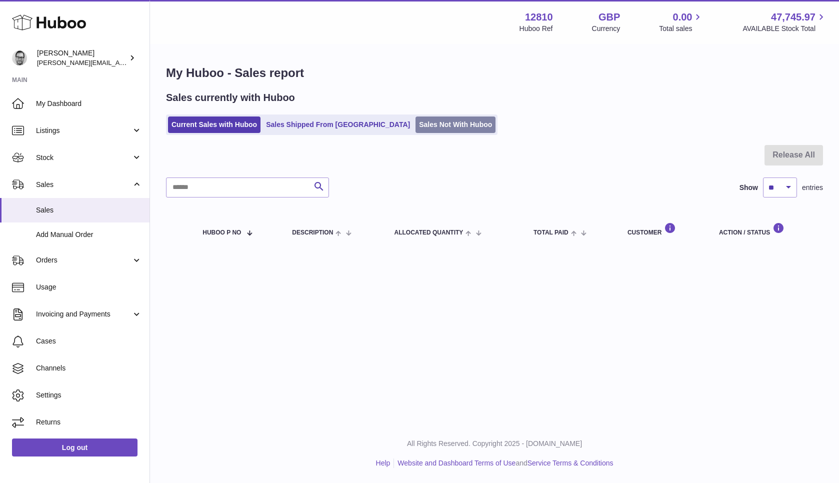
click at [423, 125] on link "Sales Not With Huboo" at bounding box center [456, 125] width 80 height 17
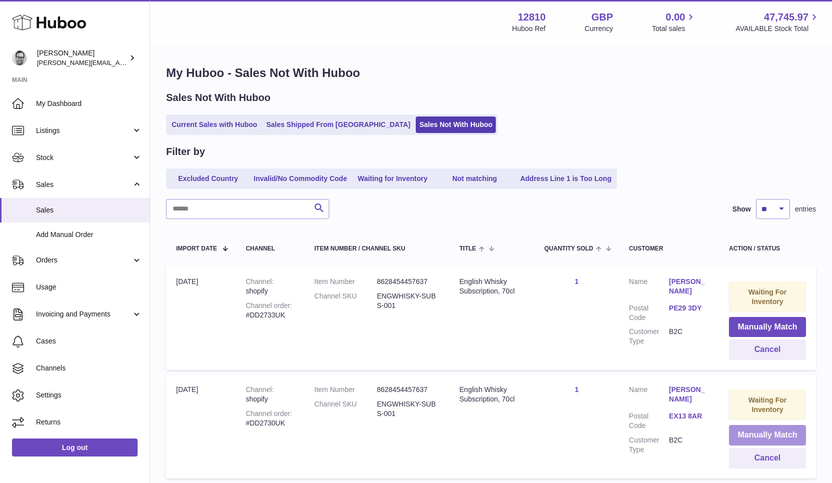
click at [761, 436] on button "Manually Match" at bounding box center [767, 435] width 77 height 21
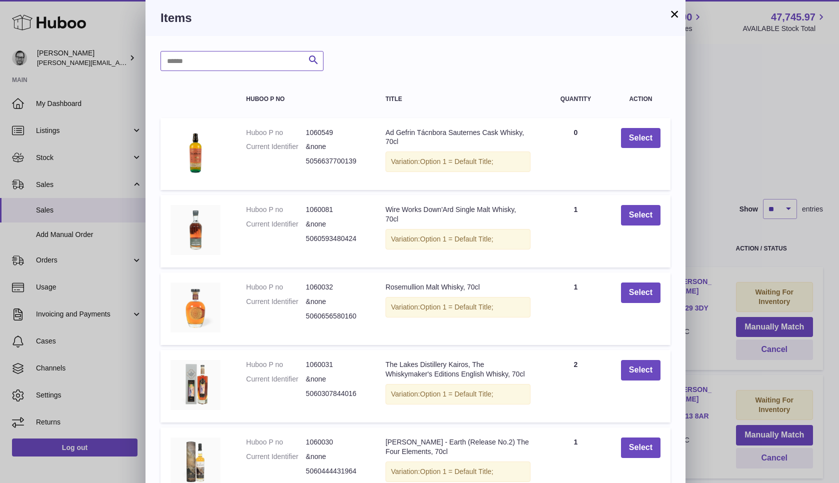
click at [200, 60] on input "text" at bounding box center [242, 61] width 163 height 20
type input "******"
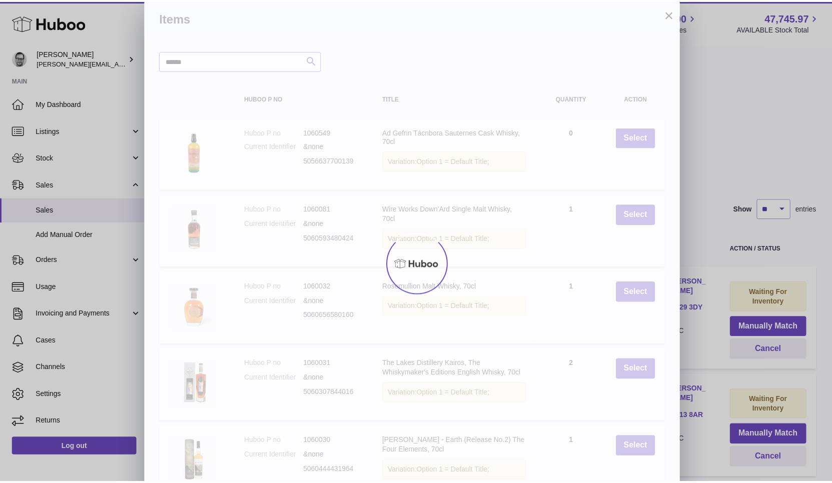
scroll to position [0, 0]
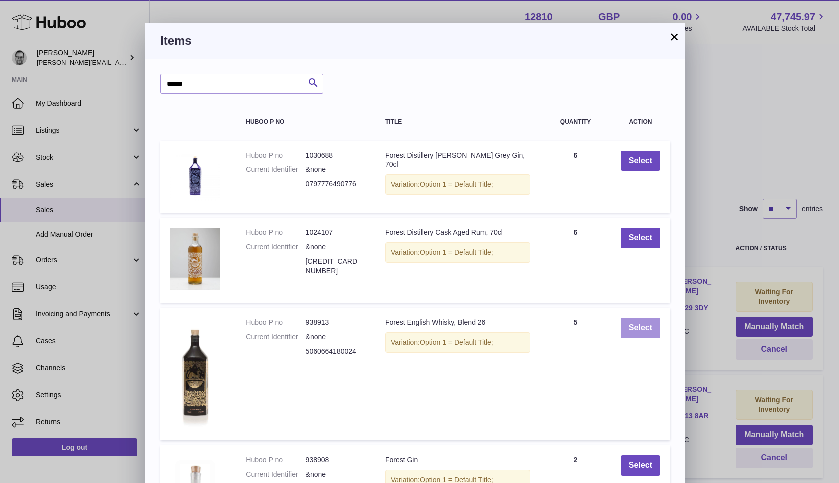
click at [646, 328] on button "Select" at bounding box center [641, 328] width 40 height 21
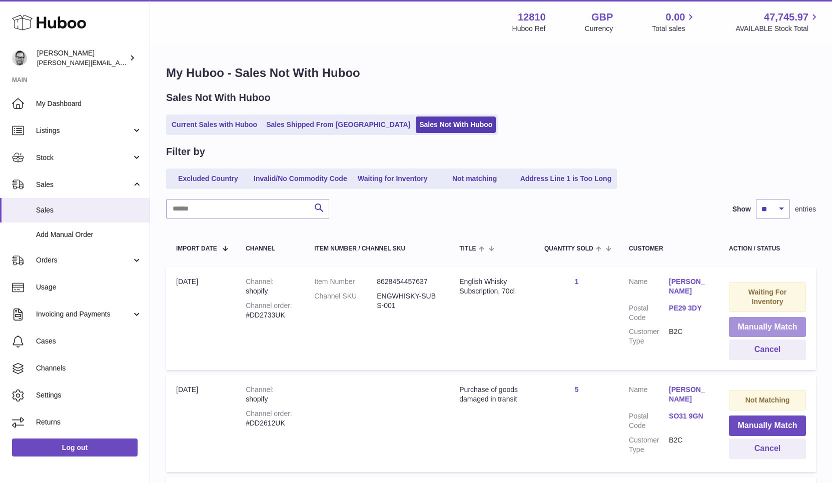
click at [756, 324] on button "Manually Match" at bounding box center [767, 327] width 77 height 21
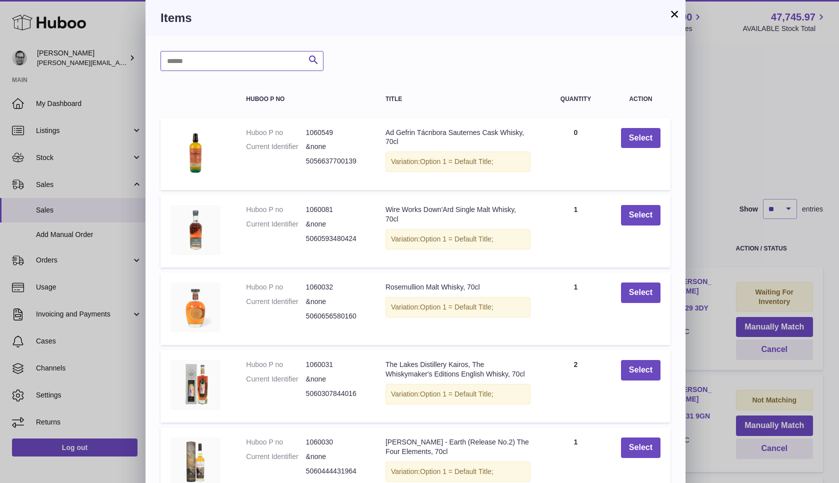
click at [241, 58] on input "text" at bounding box center [242, 61] width 163 height 20
type input "****"
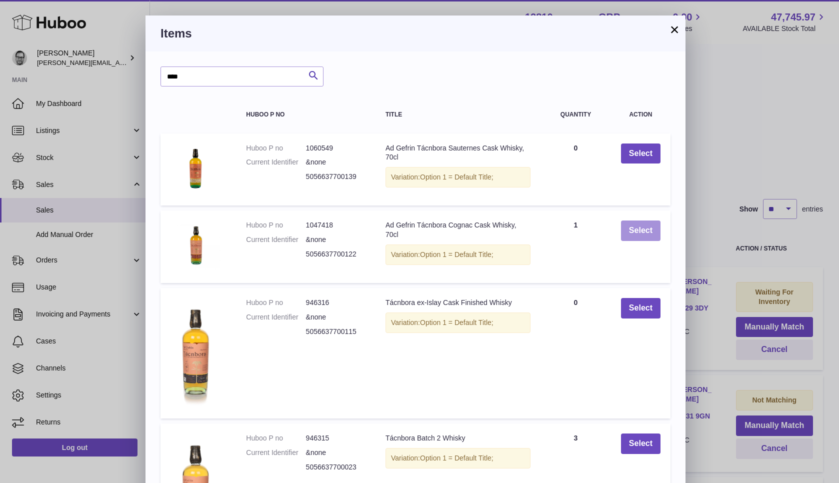
click at [640, 232] on button "Select" at bounding box center [641, 231] width 40 height 21
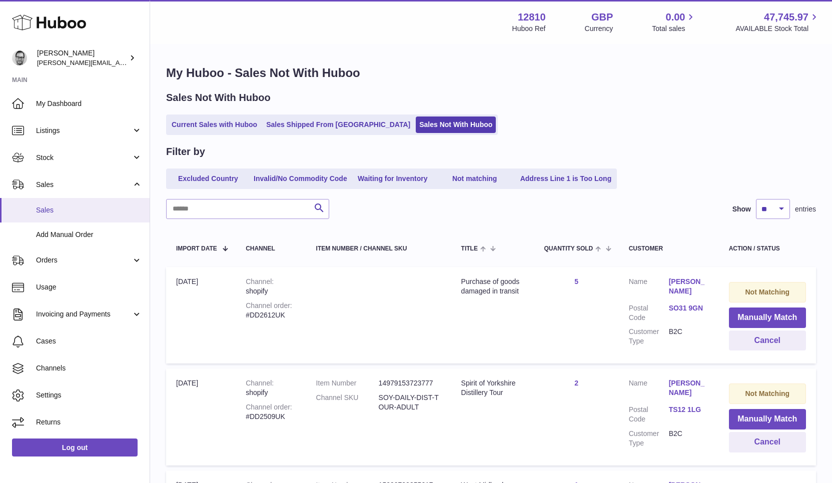
click at [47, 209] on span "Sales" at bounding box center [89, 211] width 106 height 10
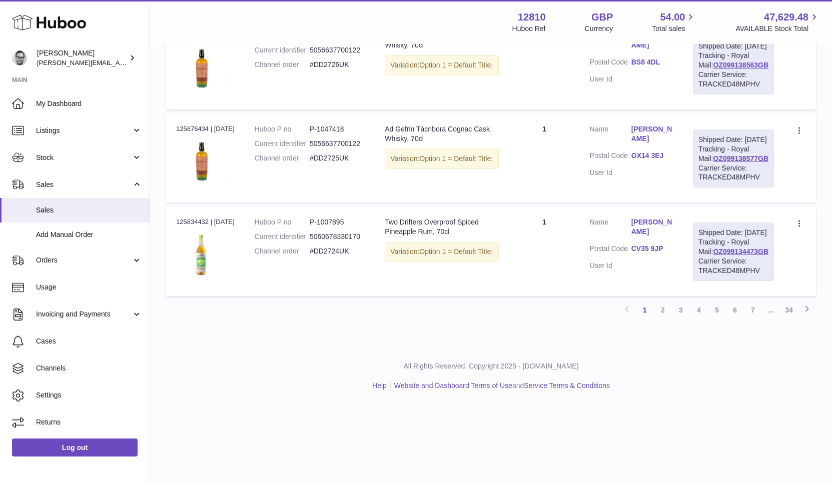
scroll to position [1017, 0]
click at [665, 319] on link "2" at bounding box center [663, 310] width 18 height 18
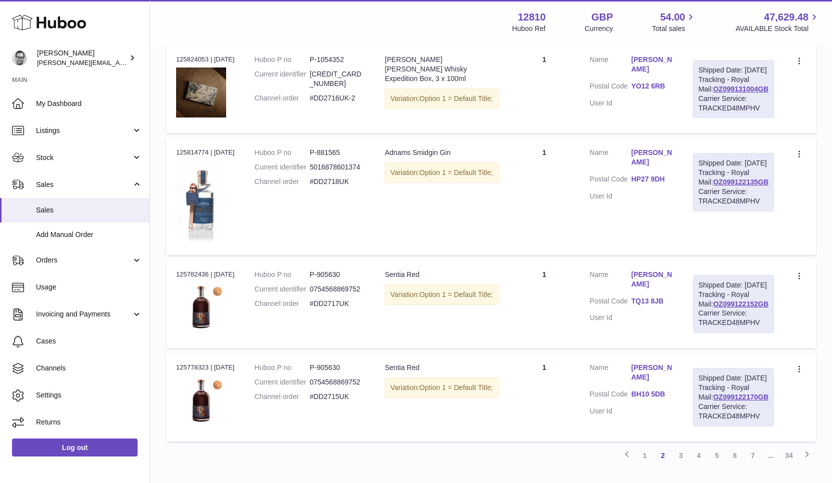
scroll to position [803, 0]
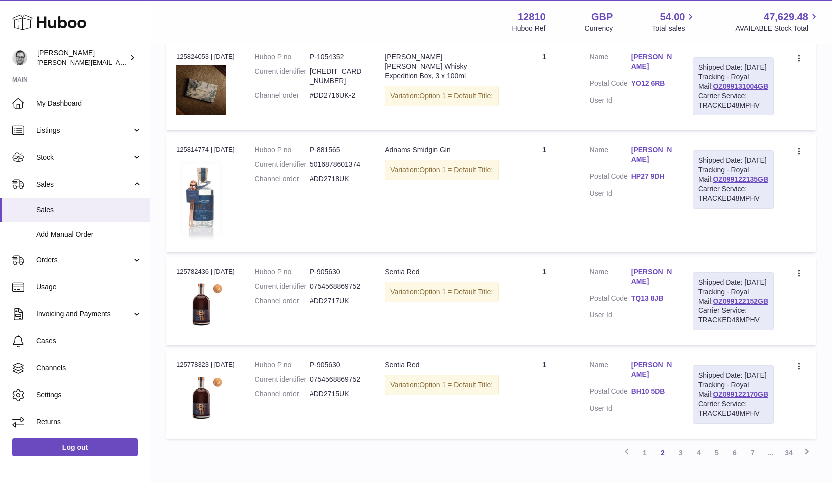
drag, startPoint x: 764, startPoint y: 180, endPoint x: 705, endPoint y: 183, distance: 58.6
click at [705, 116] on div "Shipped Date: [DATE] Tracking - Royal Mail: OZ099131004GB Carrier Service: TRAC…" at bounding box center [733, 87] width 81 height 58
copy link "OZ099131004GB"
click at [648, 89] on link "YO12 6RB" at bounding box center [652, 84] width 42 height 10
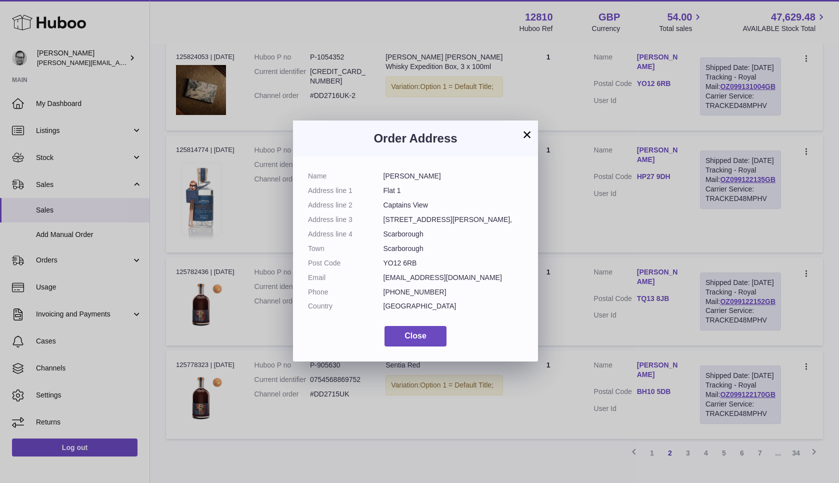
click at [528, 133] on button "×" at bounding box center [527, 135] width 12 height 12
